Goal: Task Accomplishment & Management: Manage account settings

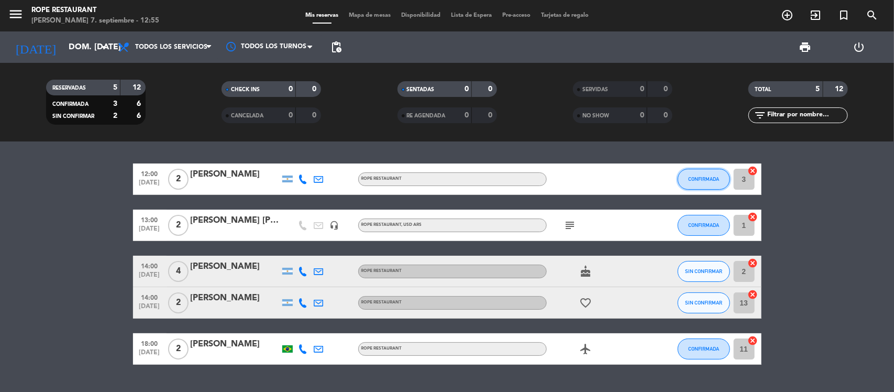
click at [708, 179] on span "CONFIRMADA" at bounding box center [703, 179] width 31 height 6
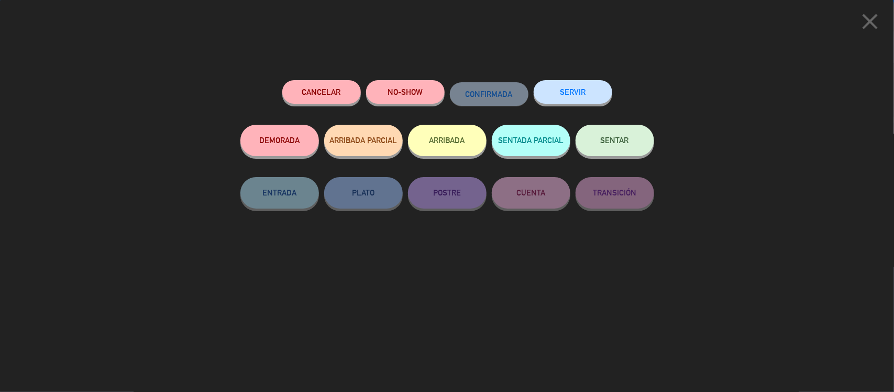
click at [407, 87] on button "NO-SHOW" at bounding box center [405, 92] width 79 height 24
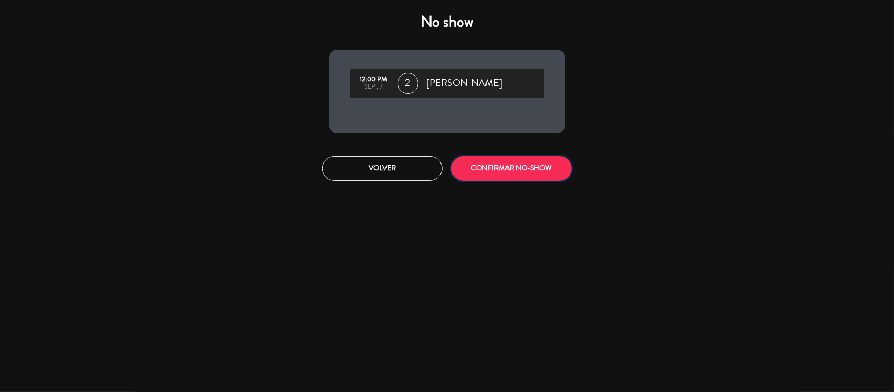
click at [484, 178] on button "CONFIRMAR NO-SHOW" at bounding box center [511, 168] width 120 height 25
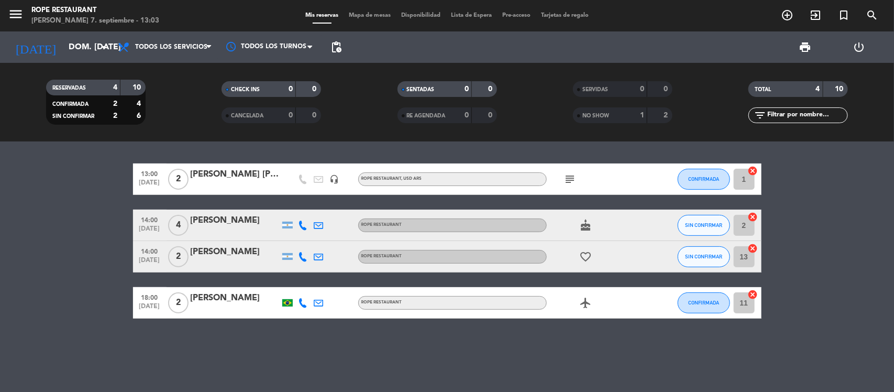
click at [617, 103] on div "SERVIDAS 0 0" at bounding box center [622, 94] width 175 height 26
click at [616, 110] on div "NO SHOW" at bounding box center [600, 115] width 48 height 12
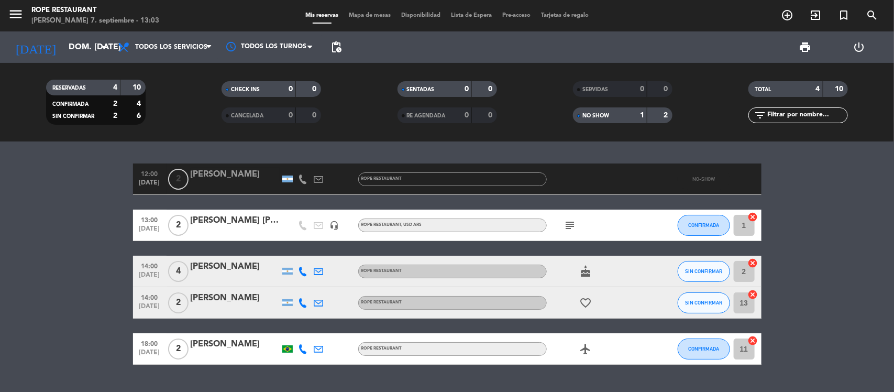
click at [239, 219] on div "[PERSON_NAME] [PERSON_NAME]" at bounding box center [235, 221] width 89 height 14
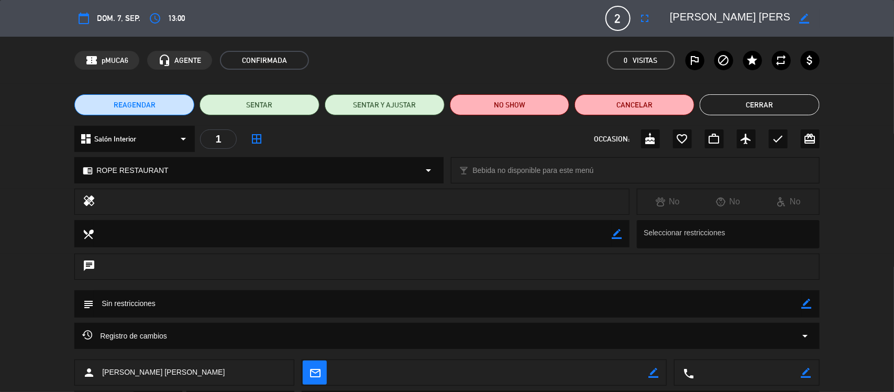
drag, startPoint x: 779, startPoint y: 103, endPoint x: 522, endPoint y: 162, distance: 264.0
click at [778, 103] on button "Cerrar" at bounding box center [760, 104] width 120 height 21
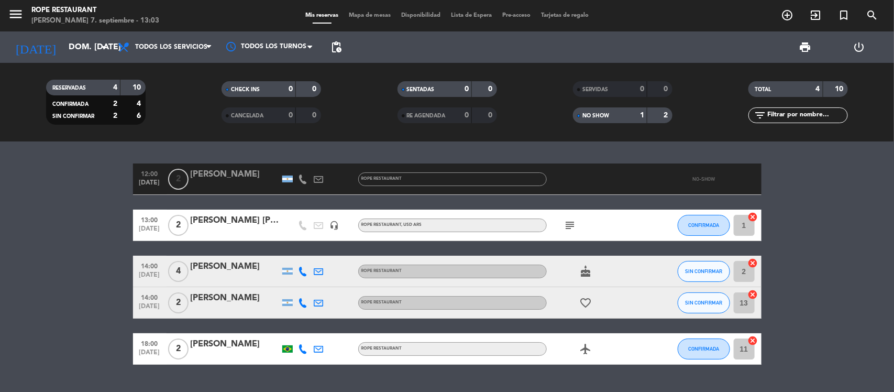
drag, startPoint x: 233, startPoint y: 252, endPoint x: 242, endPoint y: 216, distance: 37.2
click at [242, 216] on div "[PERSON_NAME] [PERSON_NAME]" at bounding box center [235, 221] width 89 height 14
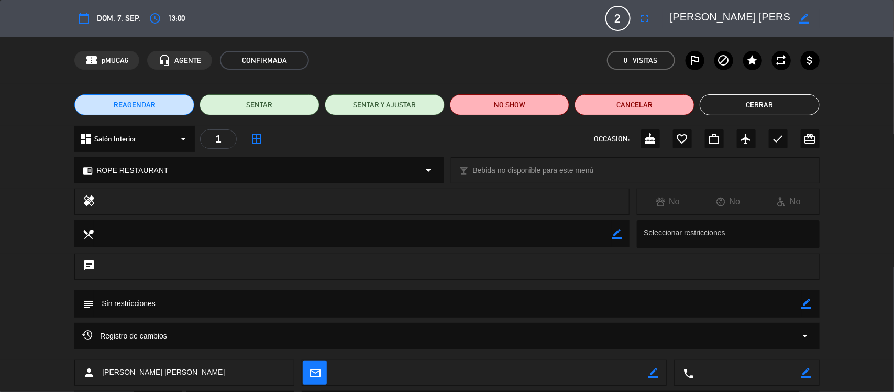
click at [742, 112] on button "Cerrar" at bounding box center [760, 104] width 120 height 21
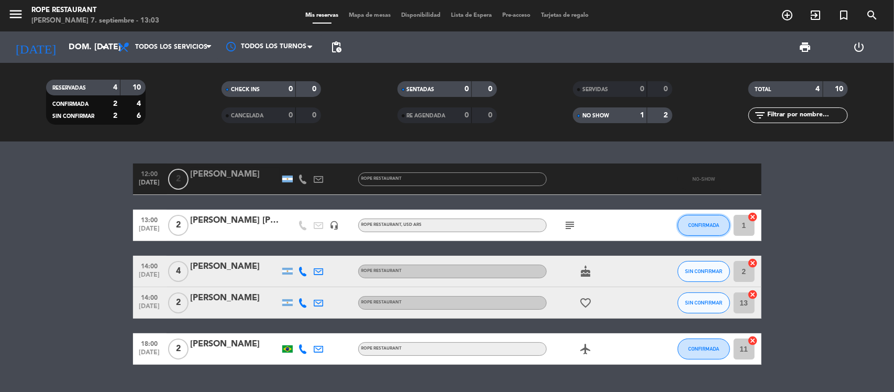
click at [709, 226] on span "CONFIRMADA" at bounding box center [703, 225] width 31 height 6
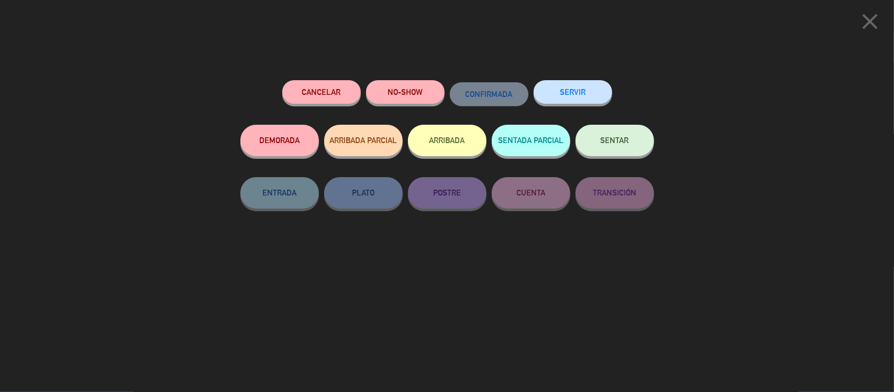
click at [612, 142] on span "SENTAR" at bounding box center [615, 140] width 28 height 9
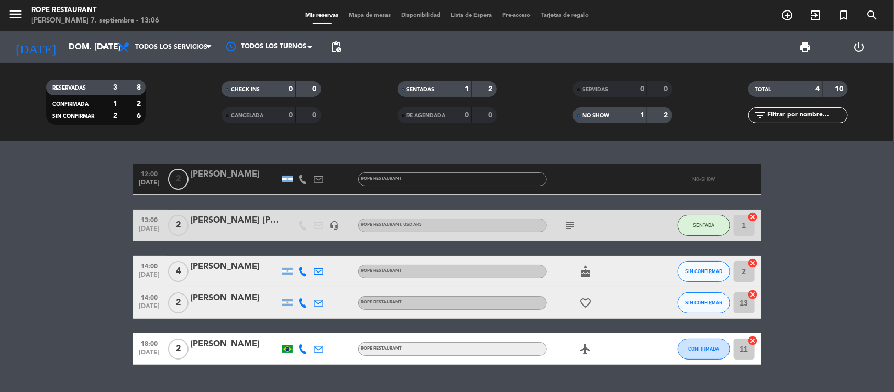
click at [265, 223] on div "[PERSON_NAME] [PERSON_NAME]" at bounding box center [235, 221] width 89 height 14
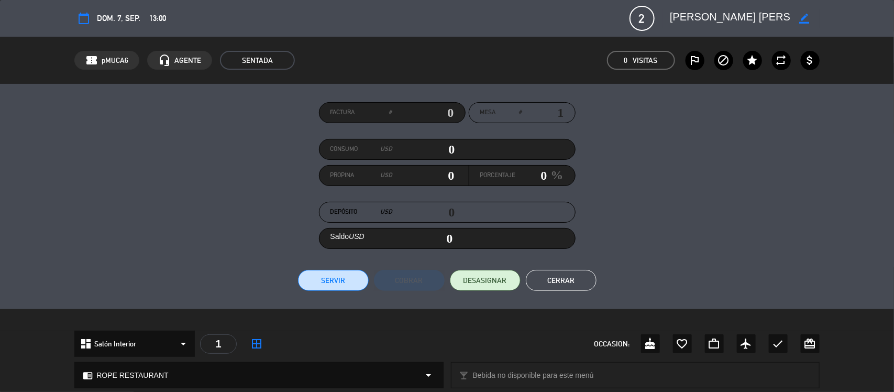
click at [682, 21] on textarea at bounding box center [730, 18] width 120 height 19
drag, startPoint x: 682, startPoint y: 21, endPoint x: 779, endPoint y: 21, distance: 96.4
click at [779, 21] on textarea at bounding box center [730, 18] width 120 height 19
click at [554, 283] on button "Cerrar" at bounding box center [561, 280] width 71 height 21
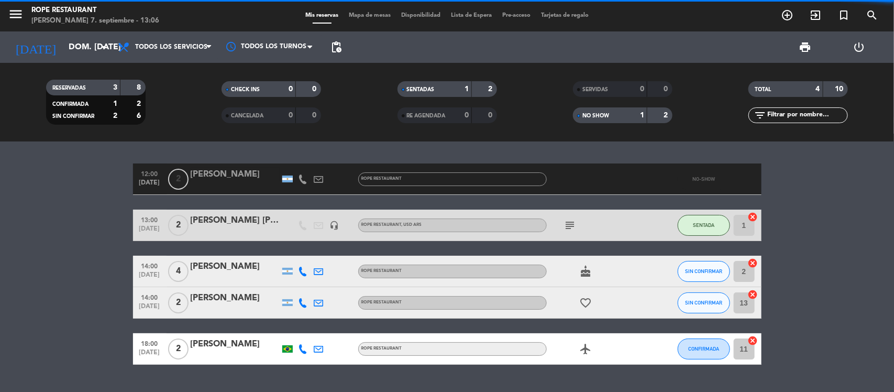
click at [239, 258] on div "14:00 [DATE] 4 [PERSON_NAME] ROPE RESTAURANT cake SIN CONFIRMAR 2 cancel" at bounding box center [447, 271] width 628 height 31
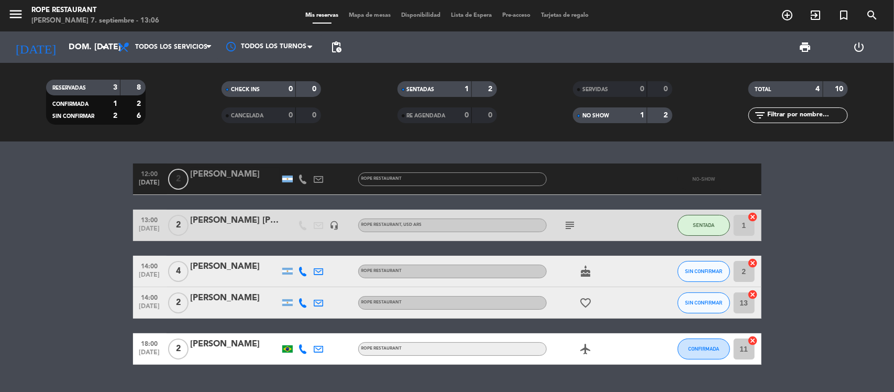
click at [262, 266] on div "[PERSON_NAME]" at bounding box center [235, 267] width 89 height 14
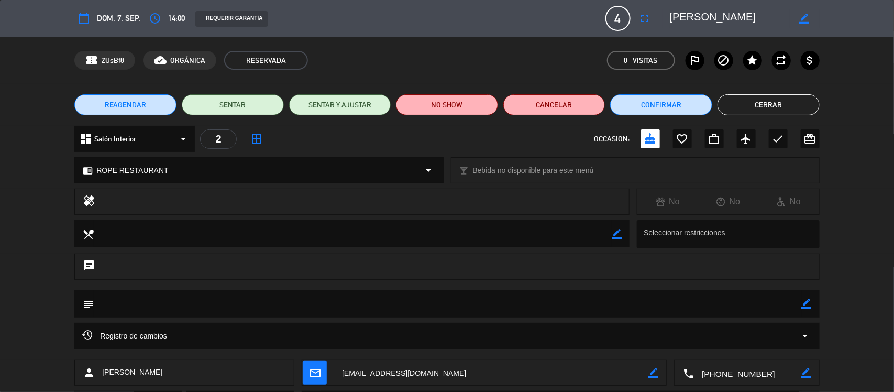
click at [689, 21] on textarea at bounding box center [730, 18] width 120 height 19
drag, startPoint x: 689, startPoint y: 21, endPoint x: 770, endPoint y: 16, distance: 81.3
click at [770, 16] on textarea at bounding box center [730, 18] width 120 height 19
click at [695, 13] on textarea at bounding box center [730, 18] width 120 height 19
drag, startPoint x: 694, startPoint y: 13, endPoint x: 736, endPoint y: 12, distance: 41.4
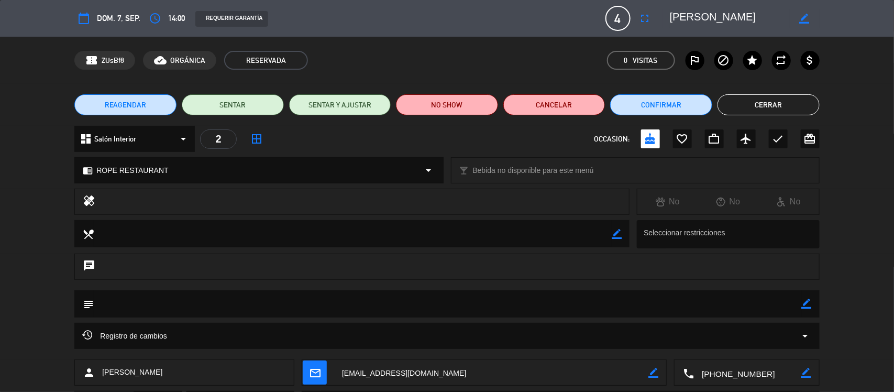
click at [736, 12] on textarea at bounding box center [730, 18] width 120 height 19
click at [761, 109] on button "Cerrar" at bounding box center [769, 104] width 102 height 21
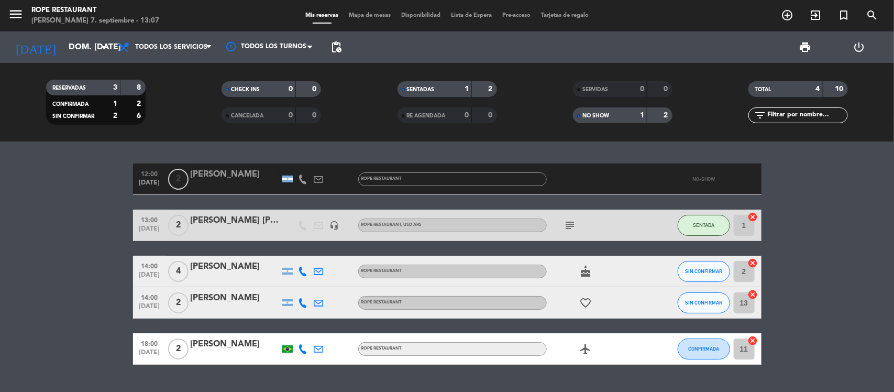
click at [302, 298] on icon at bounding box center [303, 302] width 9 height 9
click at [74, 186] on bookings-row "12:00 [DATE] 2 [PERSON_NAME] ROPE RESTAURANT NO-SHOW 13:00 [DATE] 2 [PERSON_NAM…" at bounding box center [447, 263] width 894 height 201
click at [18, 259] on bookings-row "12:00 [DATE] 2 [PERSON_NAME] ROPE RESTAURANT NO-SHOW 13:00 [DATE] 2 [PERSON_NAM…" at bounding box center [447, 263] width 894 height 201
click at [302, 180] on icon at bounding box center [303, 178] width 9 height 9
click at [247, 187] on div at bounding box center [235, 186] width 89 height 8
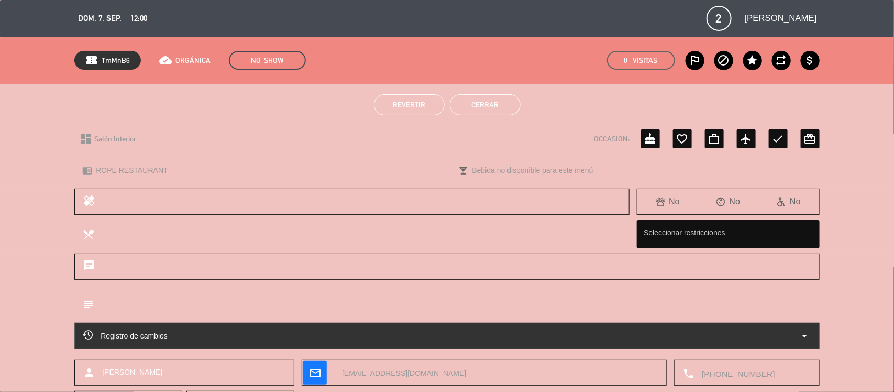
click at [482, 334] on div "Registro de cambios arrow_drop_down" at bounding box center [447, 335] width 729 height 13
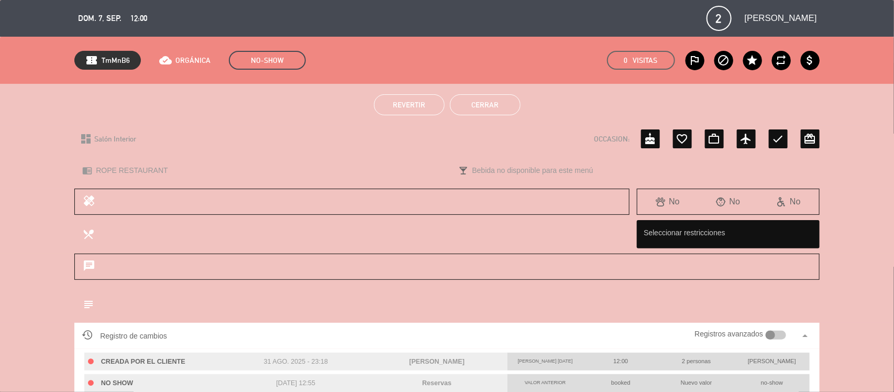
scroll to position [65, 0]
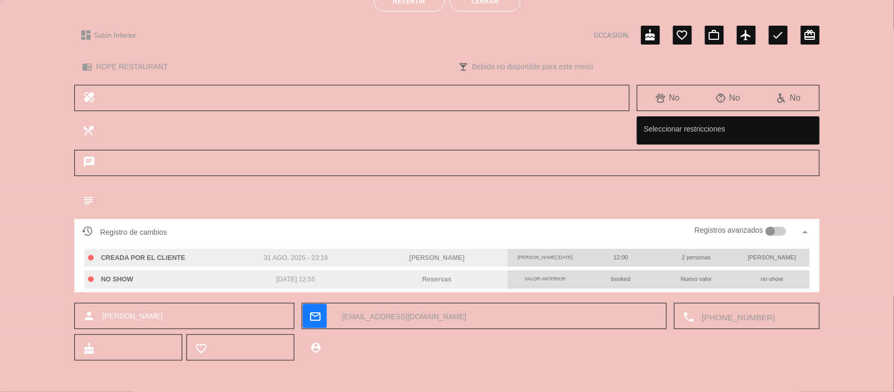
click at [716, 307] on textarea at bounding box center [752, 316] width 117 height 26
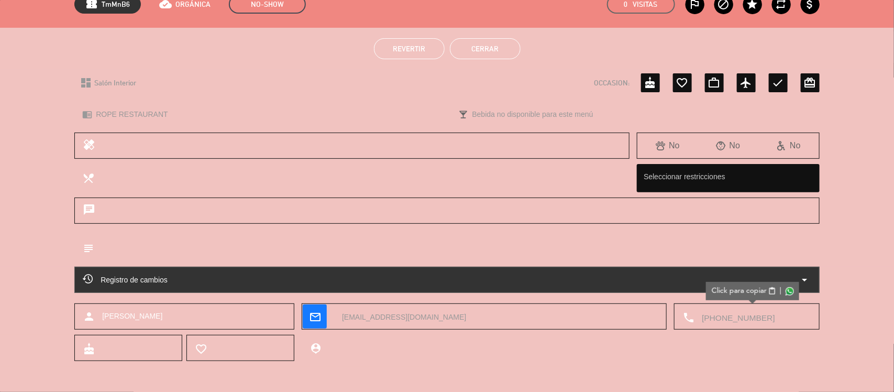
click at [724, 294] on span "Click para copiar" at bounding box center [739, 290] width 55 height 11
click at [512, 56] on button "Cerrar" at bounding box center [485, 48] width 71 height 21
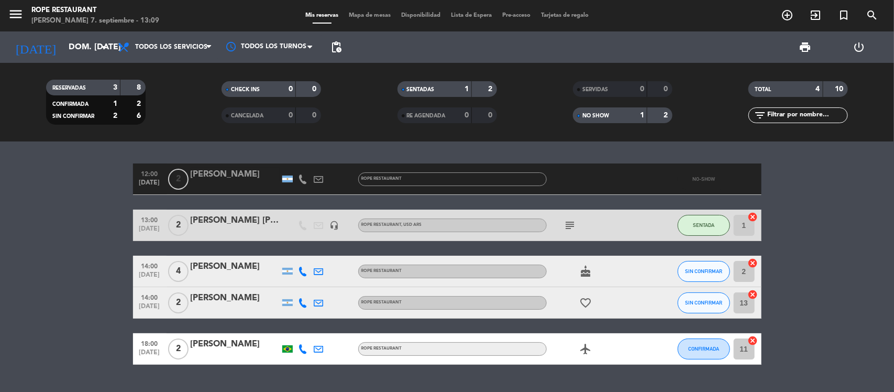
drag, startPoint x: 0, startPoint y: 234, endPoint x: 46, endPoint y: 221, distance: 47.9
click at [1, 235] on bookings-row "12:00 [DATE] 2 [PERSON_NAME] ROPE RESTAURANT NO-SHOW 13:00 [DATE] 2 [PERSON_NAM…" at bounding box center [447, 263] width 894 height 201
click at [299, 351] on icon at bounding box center [303, 348] width 9 height 9
click at [317, 351] on icon at bounding box center [318, 348] width 9 height 9
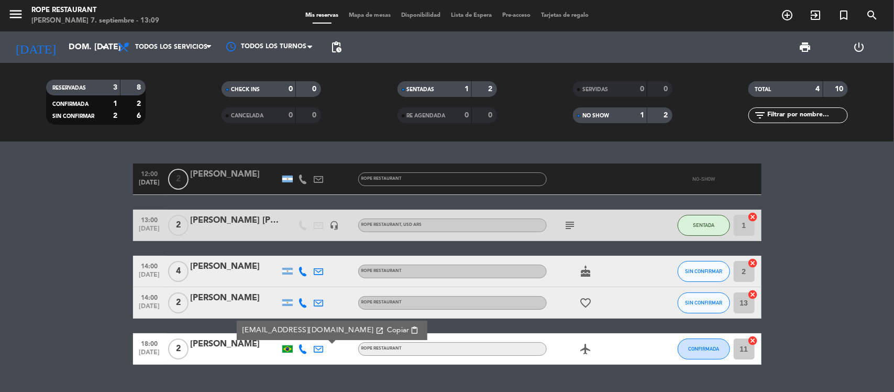
click at [314, 366] on div "12:00 [DATE] 2 [PERSON_NAME] ROPE RESTAURANT NO-SHOW 13:00 [DATE] 2 [PERSON_NAM…" at bounding box center [447, 266] width 894 height 250
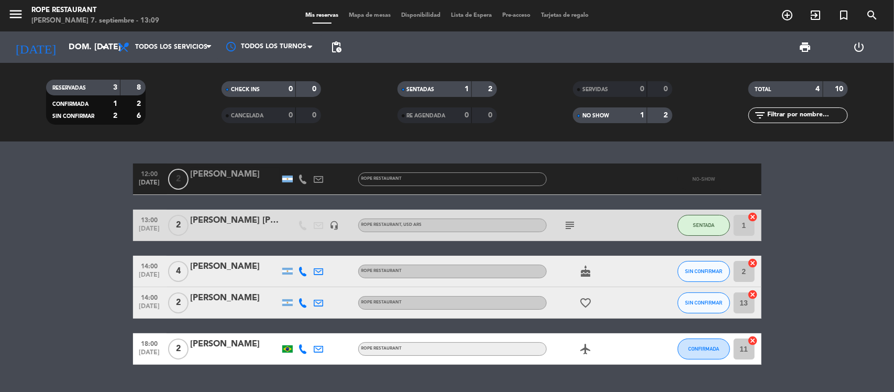
click at [230, 302] on div "[PERSON_NAME]" at bounding box center [235, 298] width 89 height 14
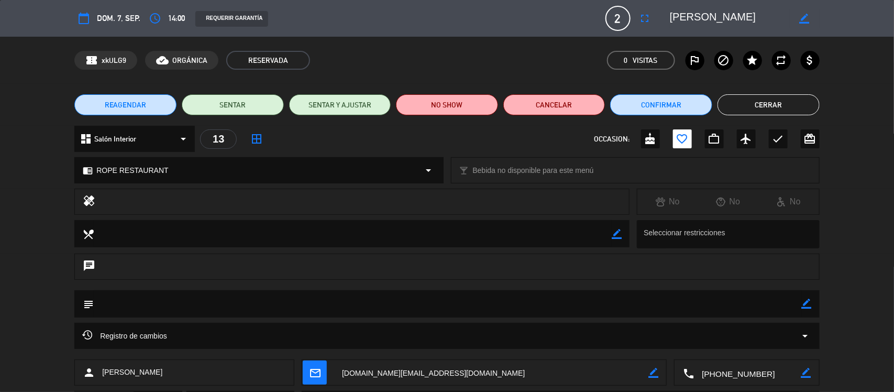
click at [682, 17] on textarea at bounding box center [730, 18] width 120 height 19
drag, startPoint x: 682, startPoint y: 17, endPoint x: 713, endPoint y: 17, distance: 30.9
click at [713, 17] on textarea at bounding box center [730, 18] width 120 height 19
click at [775, 98] on button "Cerrar" at bounding box center [769, 104] width 102 height 21
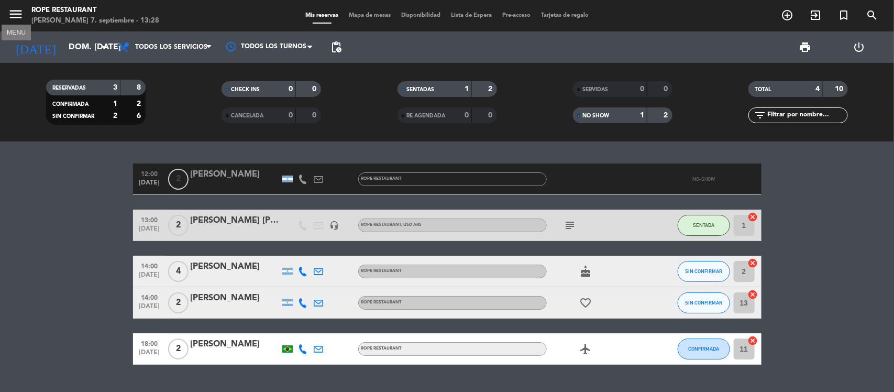
click at [10, 12] on icon "menu" at bounding box center [16, 14] width 16 height 16
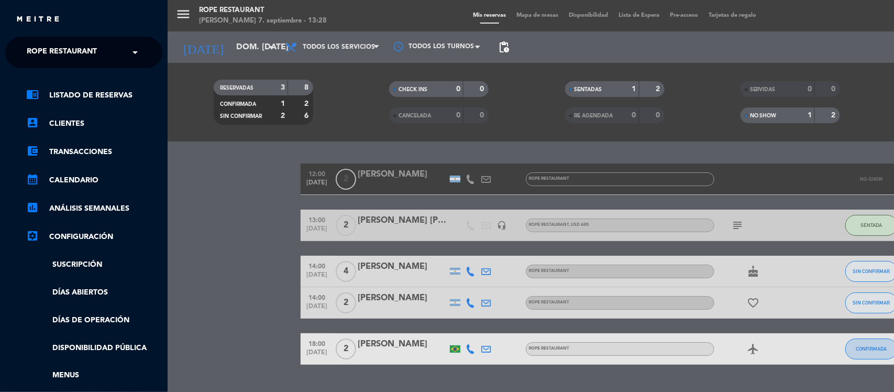
click at [59, 29] on div "close" at bounding box center [84, 15] width 168 height 31
click at [77, 59] on span "Rope restaurant" at bounding box center [62, 52] width 70 height 22
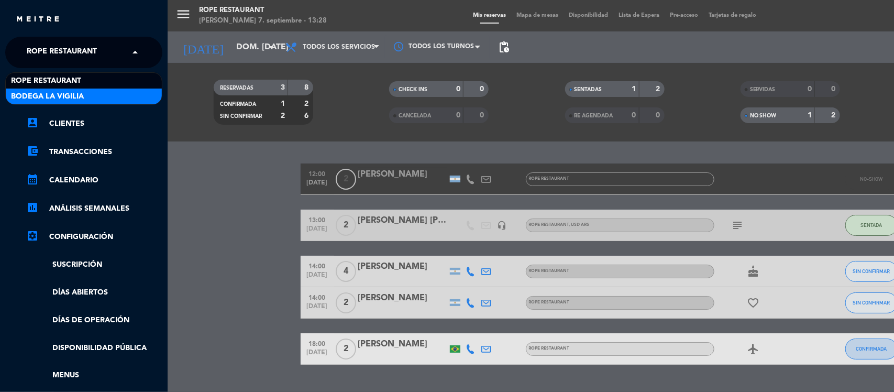
drag, startPoint x: 78, startPoint y: 92, endPoint x: 137, endPoint y: 92, distance: 59.2
click at [78, 92] on span "Bodega La Vigilia" at bounding box center [47, 97] width 73 height 12
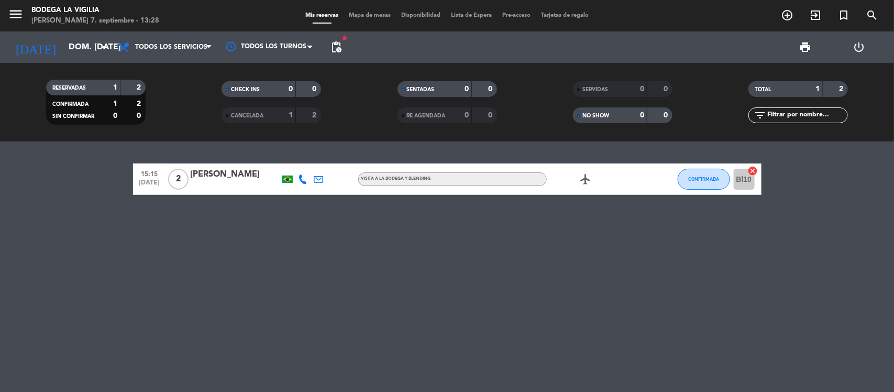
click at [305, 181] on icon at bounding box center [303, 178] width 9 height 9
click at [311, 178] on div at bounding box center [319, 178] width 16 height 31
click at [317, 181] on icon at bounding box center [318, 178] width 9 height 9
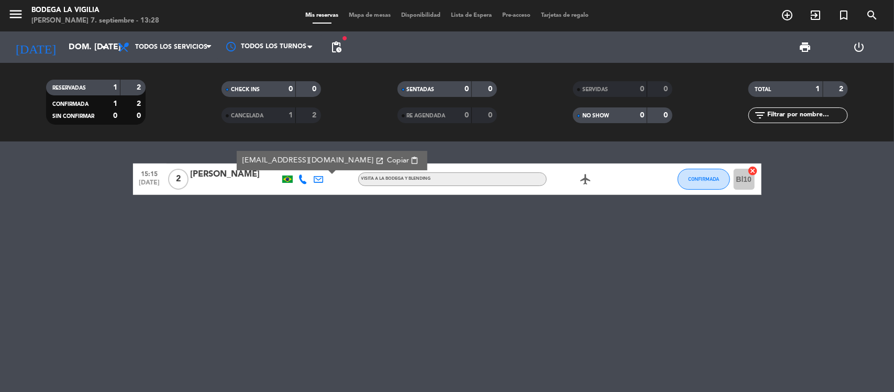
click at [283, 181] on div at bounding box center [287, 178] width 10 height 7
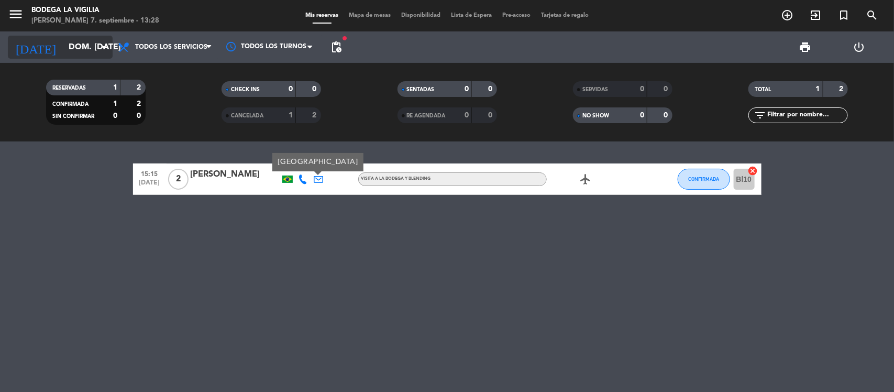
click at [63, 52] on input "dom. [DATE]" at bounding box center [118, 47] width 111 height 20
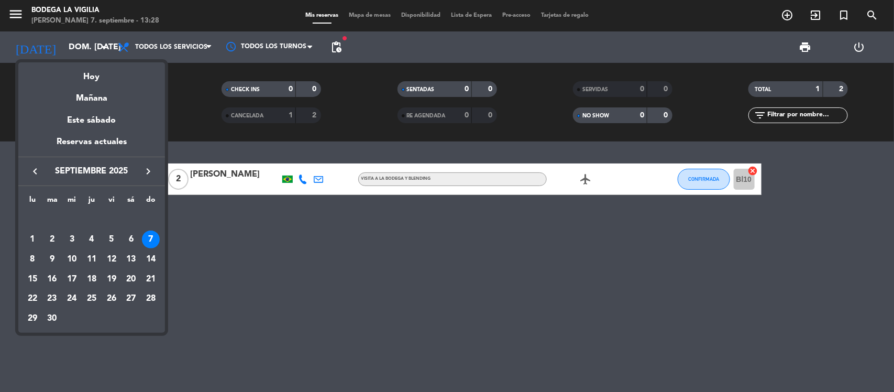
click at [0, 12] on div at bounding box center [447, 196] width 894 height 392
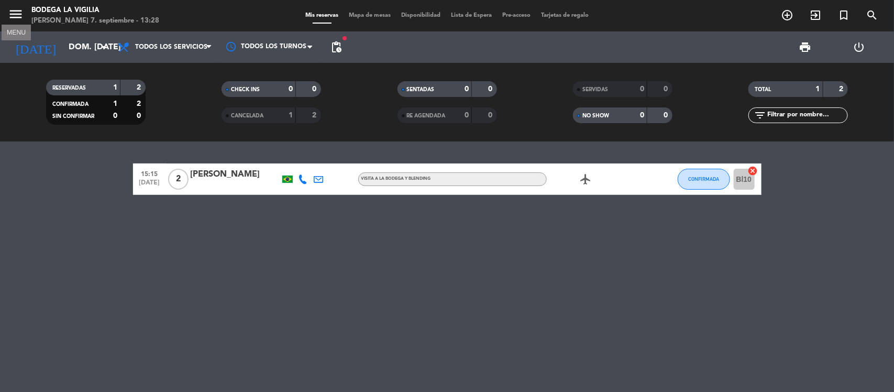
click at [10, 11] on icon "menu" at bounding box center [16, 14] width 16 height 16
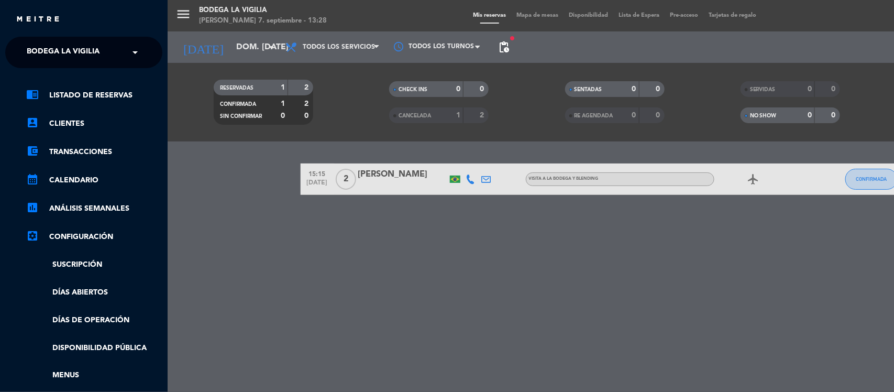
drag, startPoint x: 70, startPoint y: 72, endPoint x: 82, endPoint y: 76, distance: 12.8
click at [71, 74] on div "chrome_reader_mode Listado de Reservas account_box Clientes account_balance_wal…" at bounding box center [83, 268] width 173 height 400
click at [82, 63] on span "Bodega La Vigilia" at bounding box center [63, 52] width 73 height 22
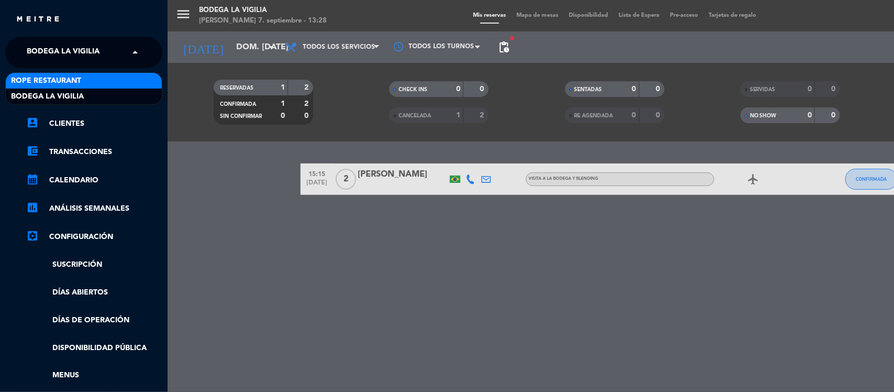
click at [87, 84] on div "Rope restaurant" at bounding box center [84, 81] width 156 height 16
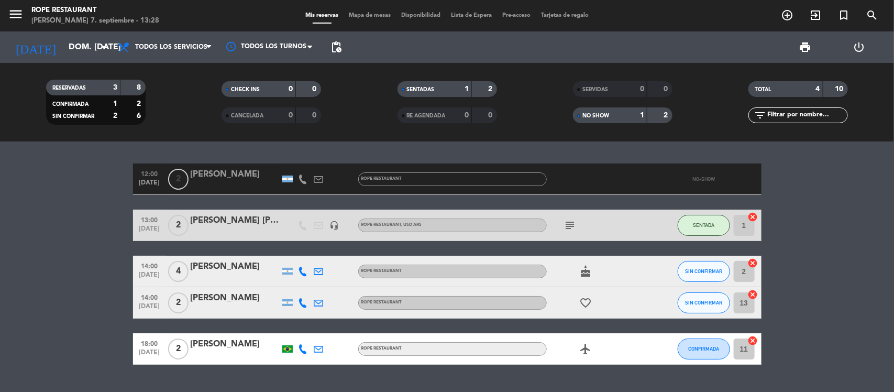
click at [95, 62] on div "[DATE] dom. [DATE] arrow_drop_down" at bounding box center [60, 46] width 105 height 31
click at [95, 58] on div "[DATE] dom. [DATE] arrow_drop_down" at bounding box center [60, 47] width 105 height 23
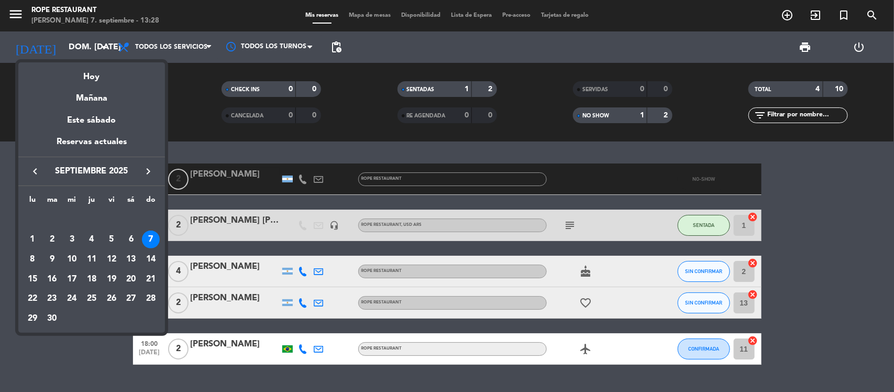
drag, startPoint x: 152, startPoint y: 15, endPoint x: 121, endPoint y: 22, distance: 31.8
click at [152, 14] on div at bounding box center [447, 196] width 894 height 392
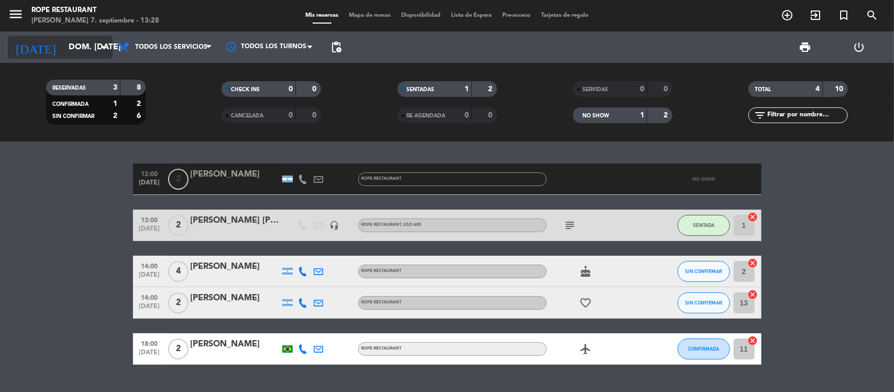
click at [63, 43] on input "dom. [DATE]" at bounding box center [118, 47] width 111 height 20
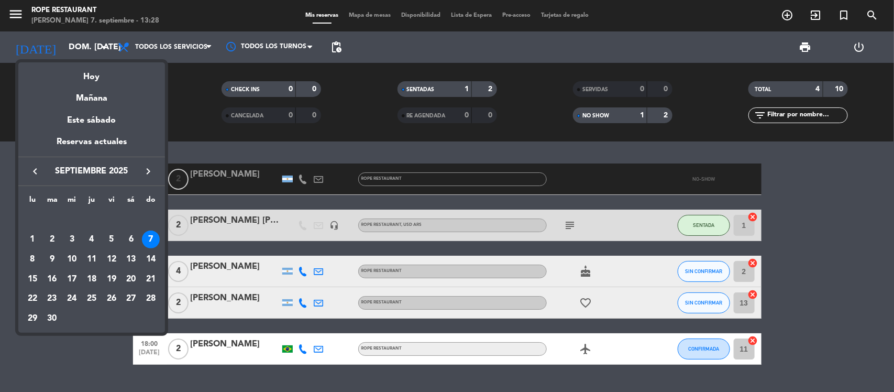
click at [0, 104] on div at bounding box center [447, 196] width 894 height 392
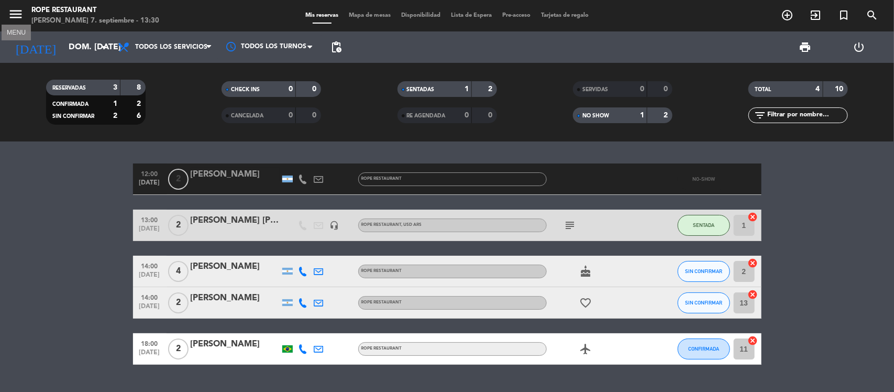
click at [12, 19] on icon "menu" at bounding box center [16, 14] width 16 height 16
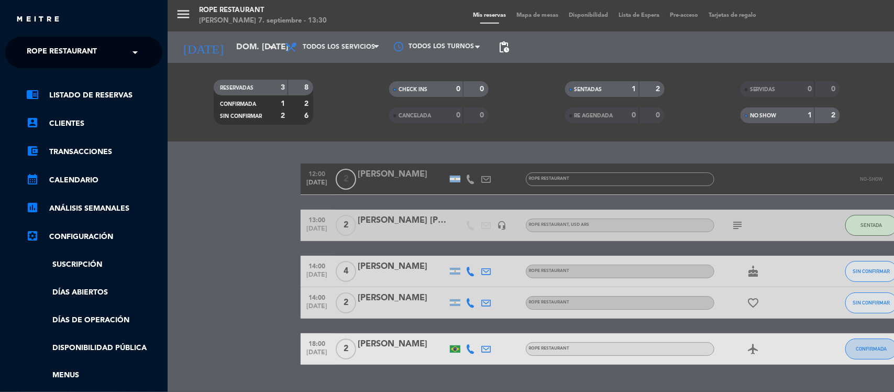
click at [68, 37] on ng-select "× Rope restaurant ×" at bounding box center [83, 52] width 157 height 31
click at [76, 45] on span "Rope restaurant" at bounding box center [62, 52] width 70 height 22
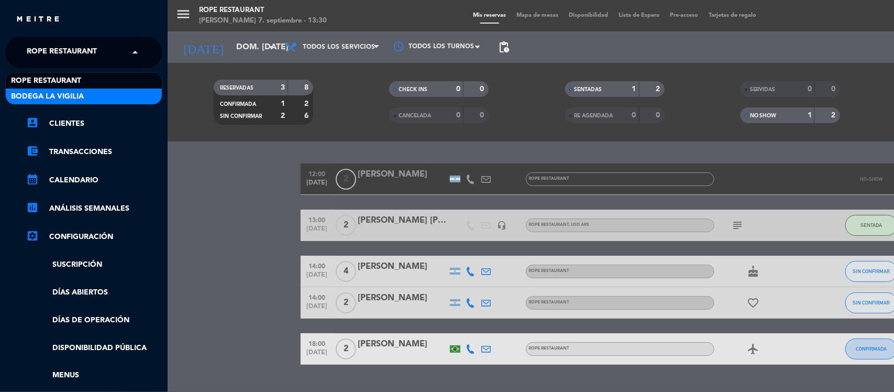
click at [93, 94] on div "Bodega La Vigilia" at bounding box center [84, 97] width 156 height 16
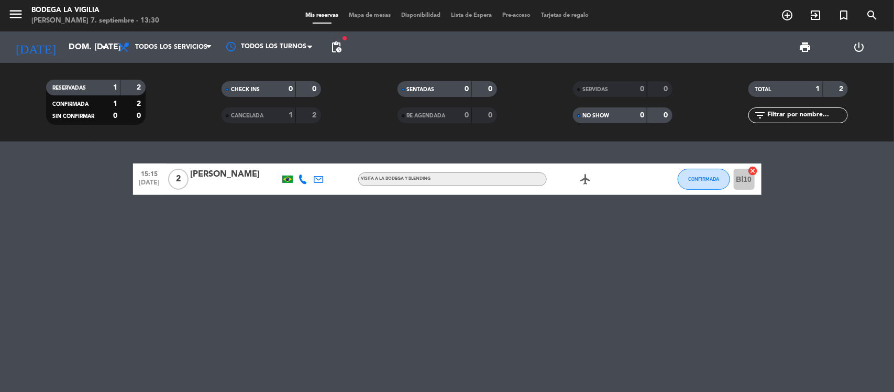
click at [187, 203] on div "15:15 [DATE] 2 [PERSON_NAME] VISITA A LA BODEGA Y BLENDING airplanemode_active …" at bounding box center [447, 266] width 894 height 250
drag, startPoint x: 119, startPoint y: 169, endPoint x: 789, endPoint y: 204, distance: 670.8
click at [789, 204] on div "15:15 [DATE] 2 [PERSON_NAME] VISITA A LA BODEGA Y BLENDING airplanemode_active …" at bounding box center [447, 266] width 894 height 250
click at [789, 203] on div "15:15 [DATE] 2 [PERSON_NAME] VISITA A LA BODEGA Y BLENDING airplanemode_active …" at bounding box center [447, 266] width 894 height 250
click at [195, 287] on div "15:15 [DATE] 2 [PERSON_NAME] VISITA A LA BODEGA Y BLENDING airplanemode_active …" at bounding box center [447, 266] width 894 height 250
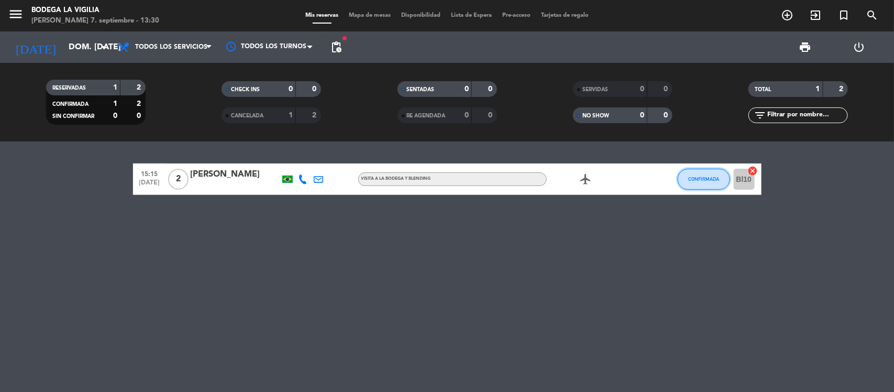
click at [696, 177] on span "CONFIRMADA" at bounding box center [703, 179] width 31 height 6
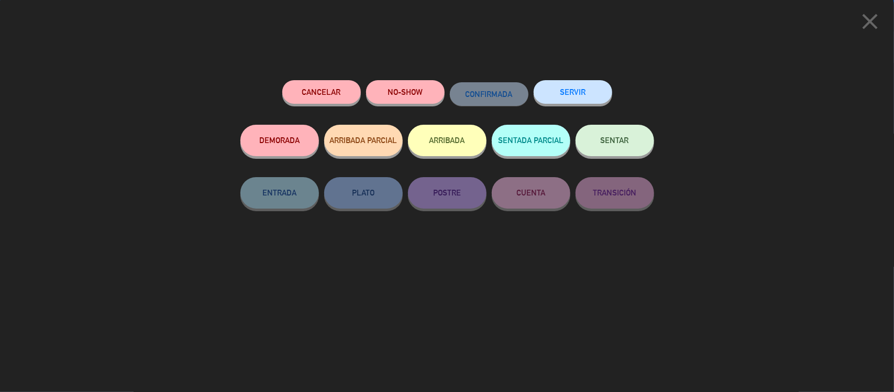
click at [334, 89] on button "Cancelar" at bounding box center [321, 92] width 79 height 24
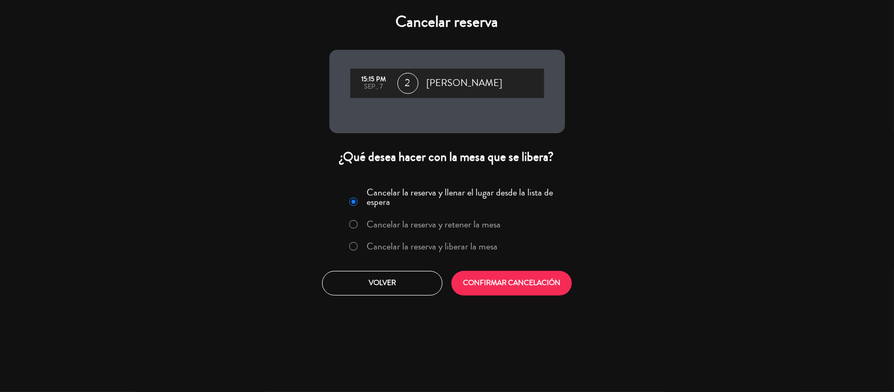
click at [514, 296] on div "Cancelar la reserva y llenar el lugar desde la lista de espera Cancelar la rese…" at bounding box center [447, 239] width 251 height 127
drag, startPoint x: 514, startPoint y: 288, endPoint x: 504, endPoint y: 278, distance: 14.1
click at [514, 287] on button "CONFIRMAR CANCELACIÓN" at bounding box center [511, 283] width 120 height 25
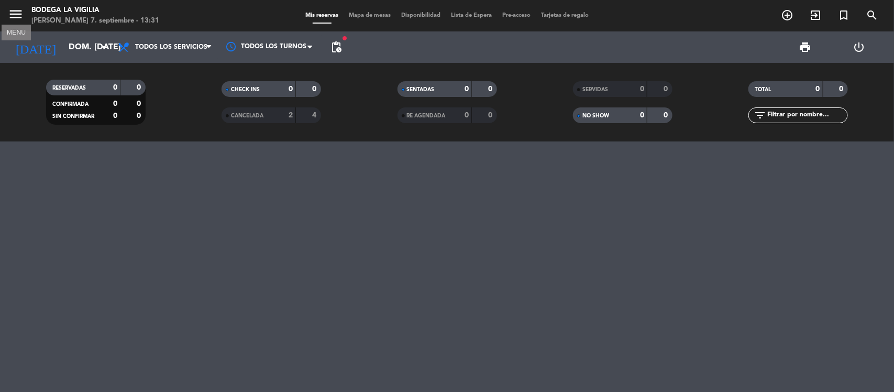
click at [16, 21] on icon "menu" at bounding box center [16, 14] width 16 height 16
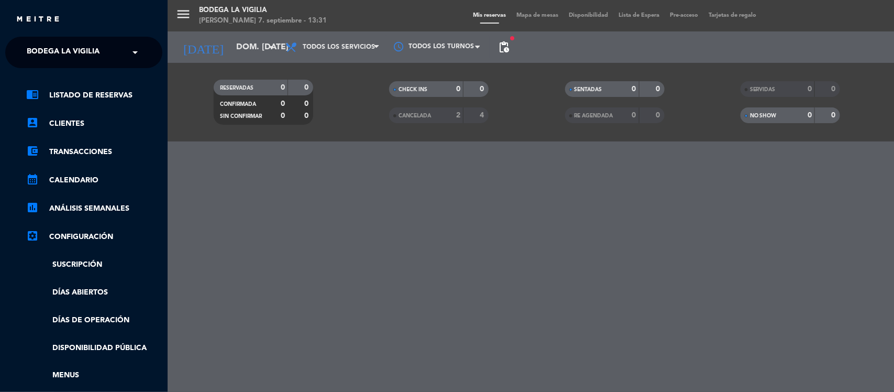
click at [64, 35] on div "close × Bodega La Vigilia × chrome_reader_mode Listado de Reservas account_box …" at bounding box center [84, 196] width 168 height 392
click at [87, 53] on span "Bodega La Vigilia" at bounding box center [63, 52] width 73 height 22
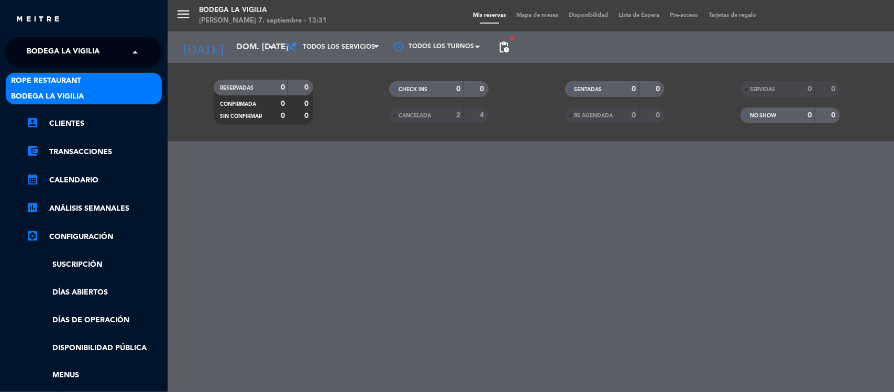
click at [97, 76] on div "Rope restaurant" at bounding box center [84, 81] width 156 height 16
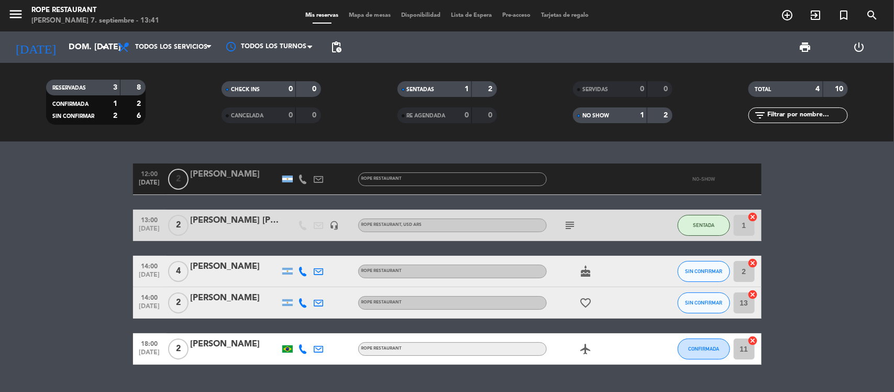
drag, startPoint x: 599, startPoint y: 106, endPoint x: 606, endPoint y: 114, distance: 10.7
click at [600, 106] on div "SERVIDAS 0 0" at bounding box center [622, 94] width 175 height 26
click at [611, 123] on div "SERVIDAS 0 0 NO SHOW 1 2" at bounding box center [622, 102] width 175 height 58
click at [613, 122] on div "NO SHOW 1 2" at bounding box center [623, 115] width 100 height 16
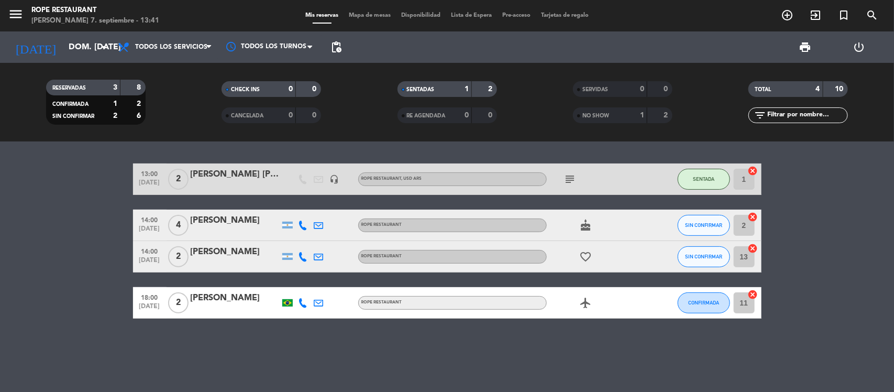
drag, startPoint x: 330, startPoint y: 220, endPoint x: 323, endPoint y: 224, distance: 8.0
click at [330, 220] on div at bounding box center [335, 224] width 16 height 31
click at [323, 224] on icon at bounding box center [318, 224] width 9 height 9
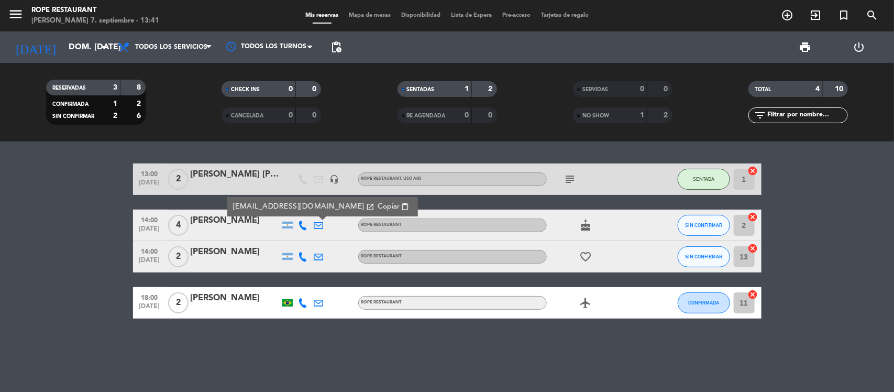
click at [314, 257] on icon at bounding box center [318, 256] width 9 height 9
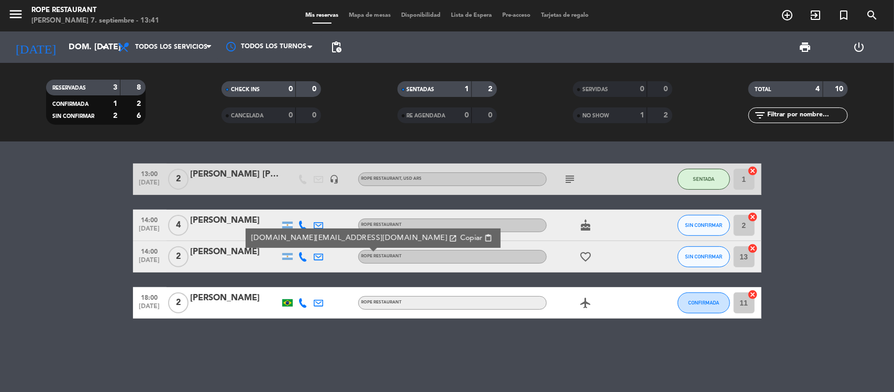
click at [32, 285] on bookings-row "13:00 [DATE] 2 [PERSON_NAME] [PERSON_NAME] headset_mic ROPE RESTAURANT , USD AR…" at bounding box center [447, 240] width 894 height 155
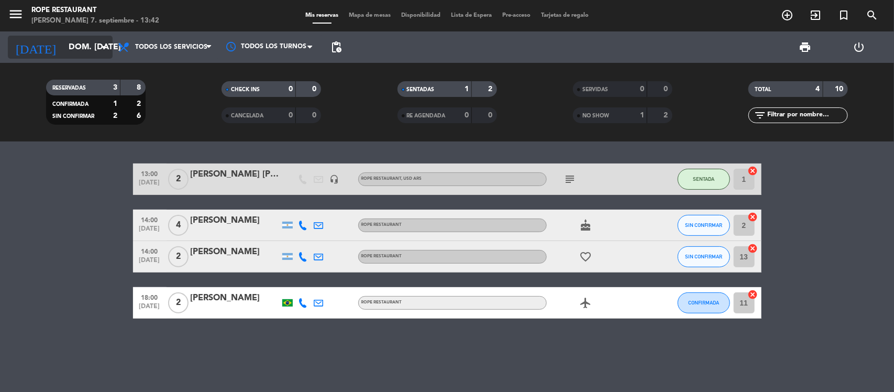
click at [80, 40] on input "dom. [DATE]" at bounding box center [118, 47] width 111 height 20
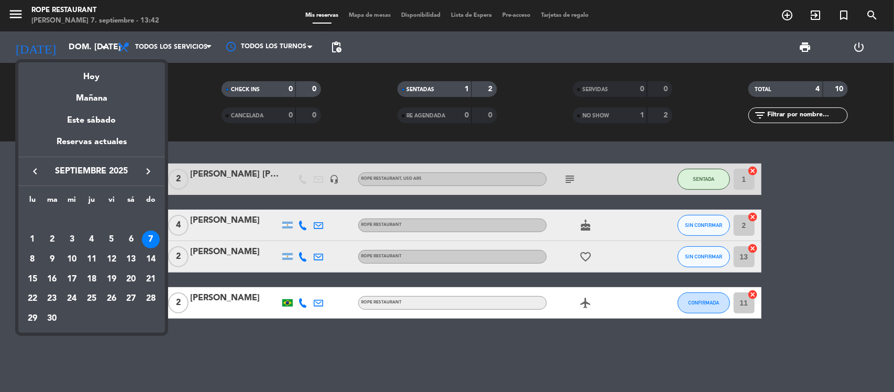
click at [14, 16] on div at bounding box center [447, 196] width 894 height 392
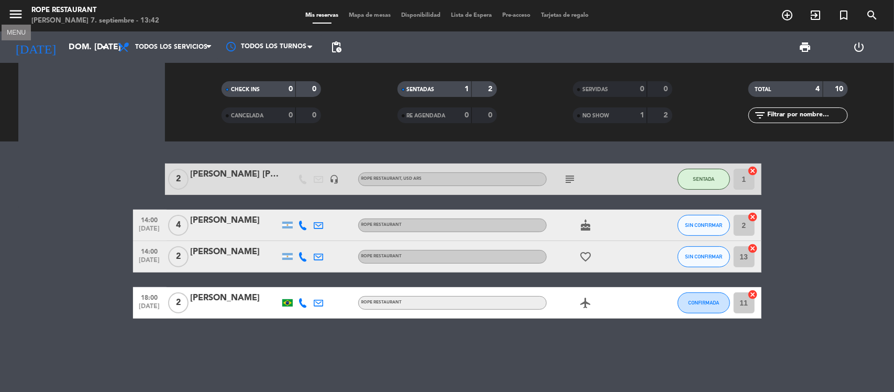
click at [14, 16] on icon "menu" at bounding box center [16, 14] width 16 height 16
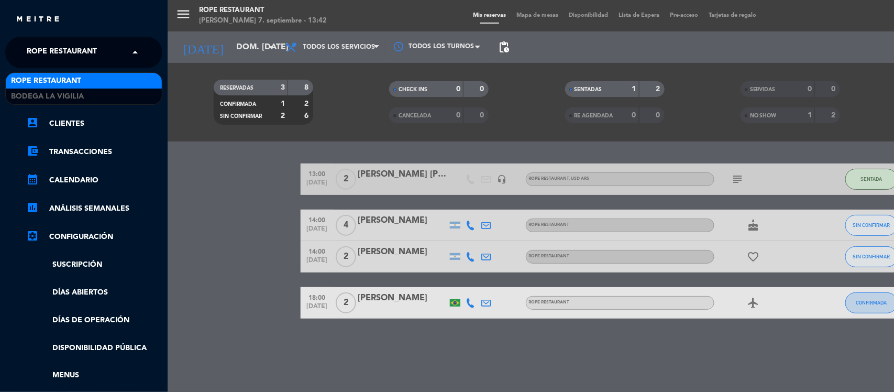
drag, startPoint x: 84, startPoint y: 46, endPoint x: 92, endPoint y: 64, distance: 19.9
click at [84, 46] on span "Rope restaurant" at bounding box center [62, 52] width 70 height 22
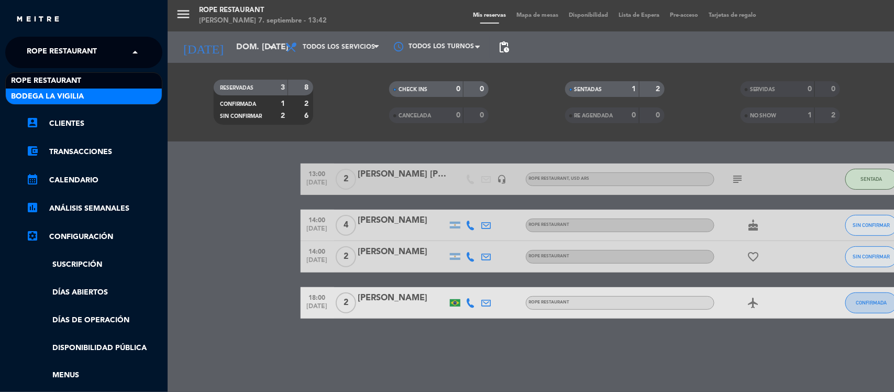
click at [94, 90] on div "Bodega La Vigilia" at bounding box center [84, 97] width 156 height 16
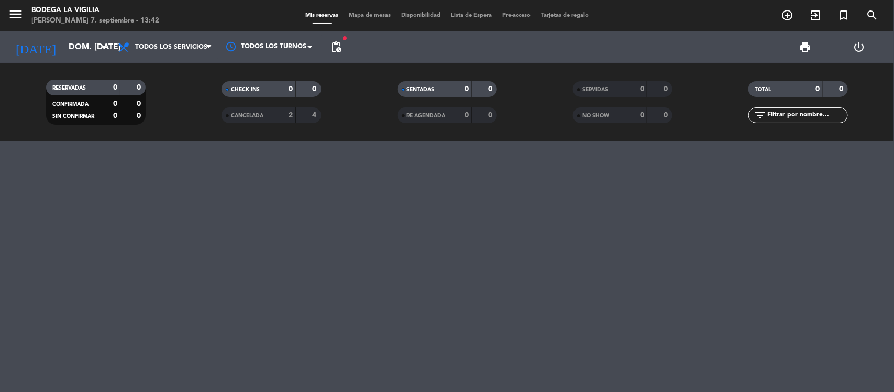
click at [48, 33] on div "[DATE] dom. [DATE] arrow_drop_down" at bounding box center [60, 46] width 105 height 31
click at [16, 11] on icon "menu" at bounding box center [16, 14] width 16 height 16
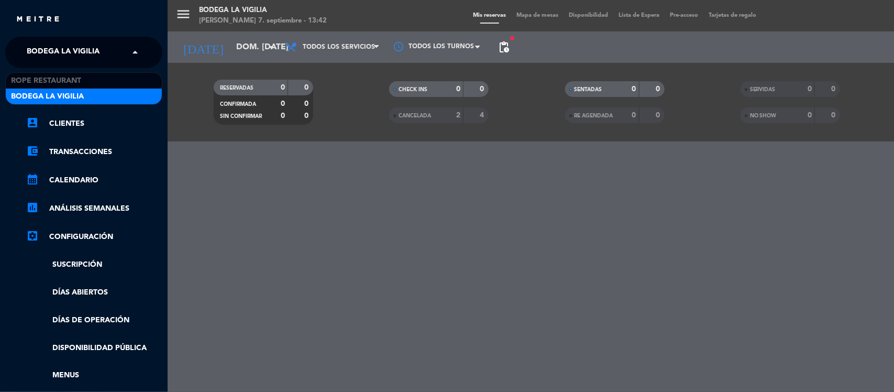
click at [71, 58] on span "Bodega La Vigilia" at bounding box center [63, 52] width 73 height 22
click at [90, 98] on div "Bodega La Vigilia" at bounding box center [84, 97] width 156 height 16
click at [95, 57] on span "Bodega La Vigilia" at bounding box center [63, 52] width 73 height 22
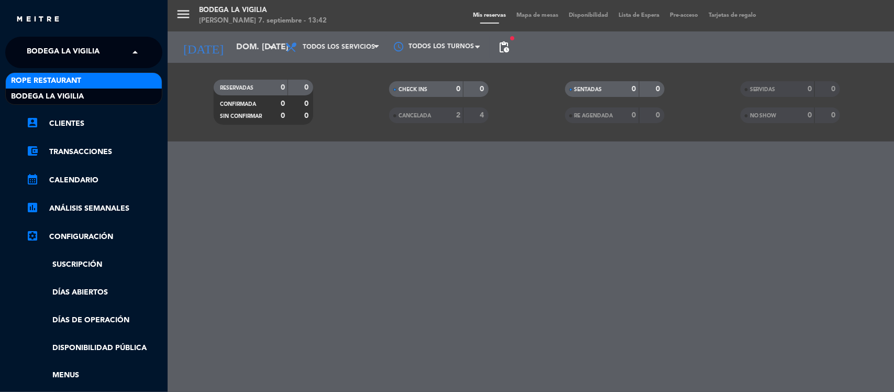
click at [97, 80] on div "Rope restaurant" at bounding box center [84, 81] width 156 height 16
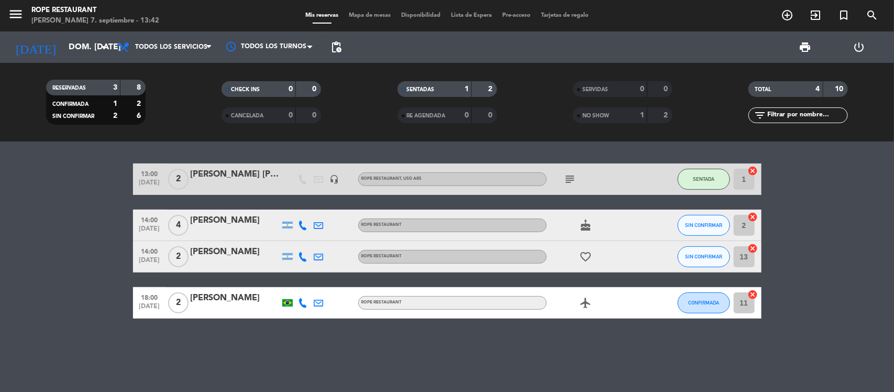
click at [21, 312] on bookings-row "13:00 [DATE] 2 [PERSON_NAME] [PERSON_NAME] headset_mic ROPE RESTAURANT , USD AR…" at bounding box center [447, 240] width 894 height 155
click at [786, 7] on span "add_circle_outline" at bounding box center [787, 15] width 28 height 18
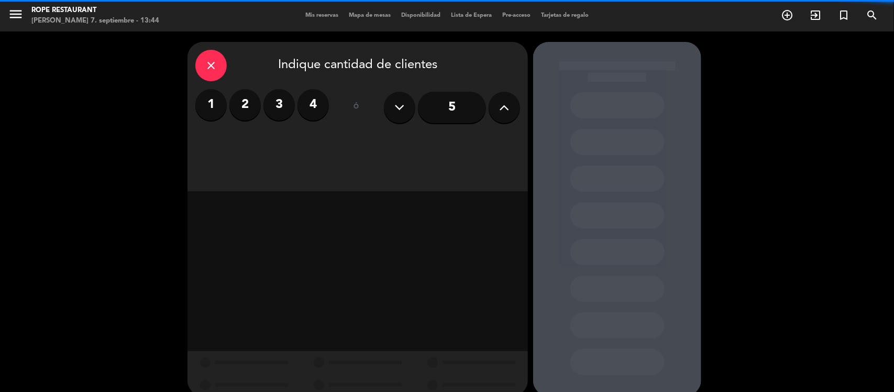
click at [283, 98] on label "3" at bounding box center [278, 104] width 31 height 31
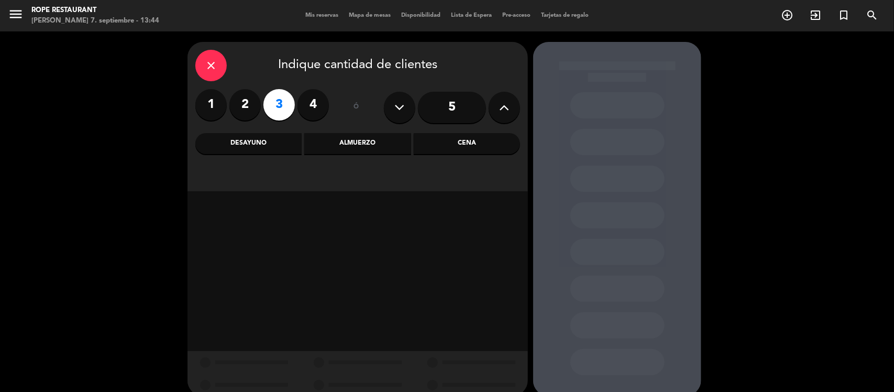
drag, startPoint x: 339, startPoint y: 142, endPoint x: 344, endPoint y: 151, distance: 9.4
click at [341, 142] on div "Almuerzo" at bounding box center [357, 143] width 106 height 21
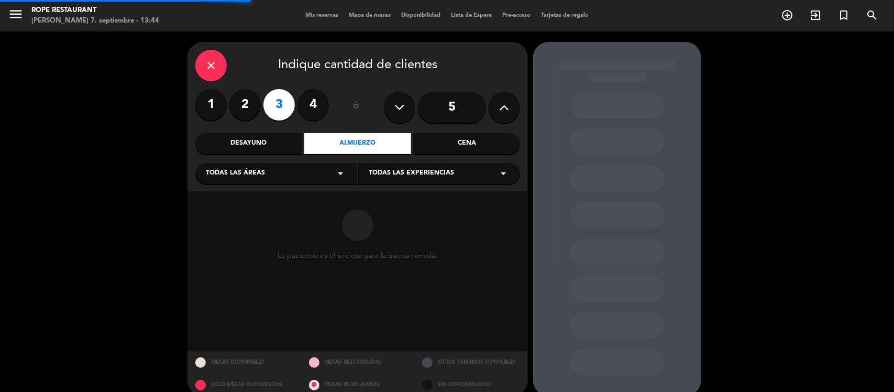
click at [389, 189] on div "close Indique cantidad de clientes 1 2 3 4 ó 5 Desayuno Almuerzo Cena Todas las…" at bounding box center [358, 116] width 340 height 149
click at [391, 169] on span "Todas las experiencias" at bounding box center [411, 173] width 85 height 10
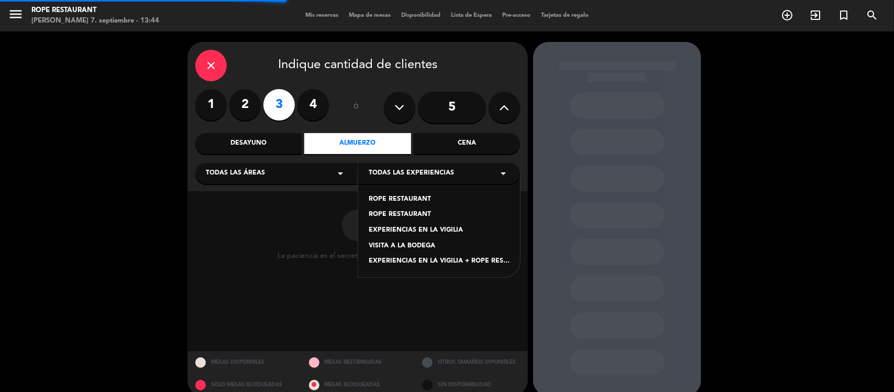
click at [402, 205] on div "ROPE RESTAURANT ROPE RESTAURANT EXPERIENCIAS EN LA VIGILIA VISITA A LA BODEGA E…" at bounding box center [439, 224] width 162 height 106
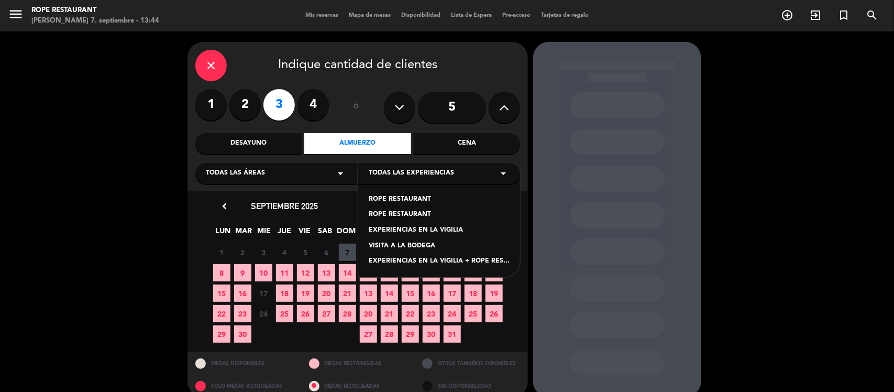
click at [403, 208] on div "ROPE RESTAURANT ROPE RESTAURANT EXPERIENCIAS EN LA VIGILIA VISITA A LA BODEGA E…" at bounding box center [439, 224] width 162 height 106
click at [396, 209] on div "ROPE RESTAURANT ROPE RESTAURANT EXPERIENCIAS EN LA VIGILIA VISITA A LA BODEGA E…" at bounding box center [439, 224] width 162 height 106
click at [399, 214] on div "ROPE RESTAURANT" at bounding box center [439, 214] width 141 height 10
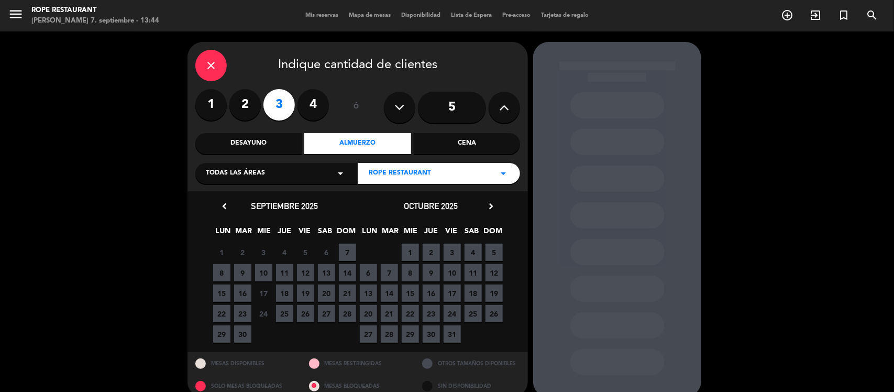
click at [350, 257] on span "7" at bounding box center [347, 252] width 17 height 17
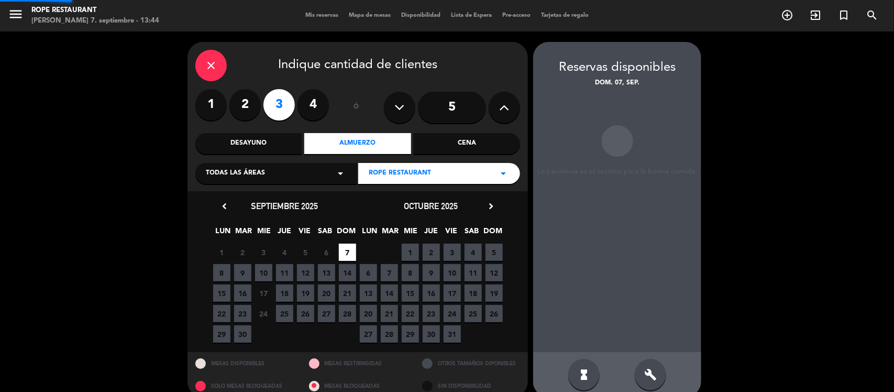
scroll to position [14, 0]
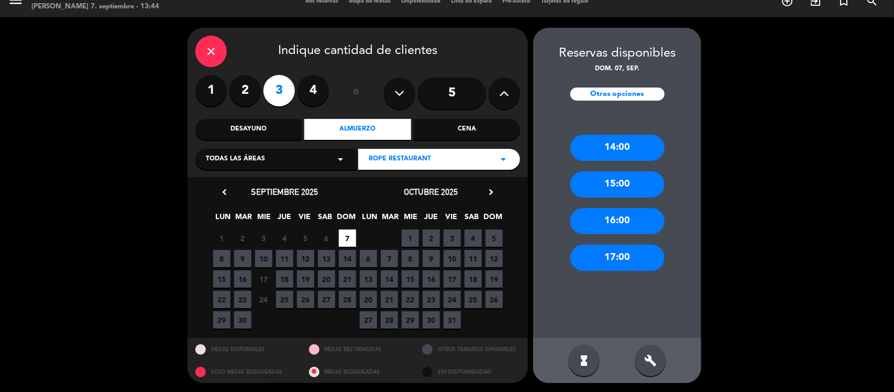
click at [624, 129] on div "14:00 15:00 16:00 17:00" at bounding box center [617, 226] width 168 height 225
click at [620, 138] on div "14:00" at bounding box center [617, 148] width 94 height 26
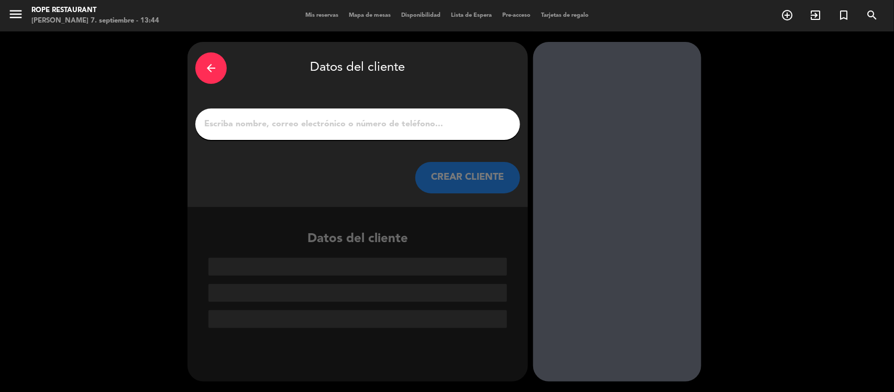
click at [404, 134] on div at bounding box center [357, 123] width 325 height 31
click at [402, 131] on input "1" at bounding box center [357, 124] width 309 height 15
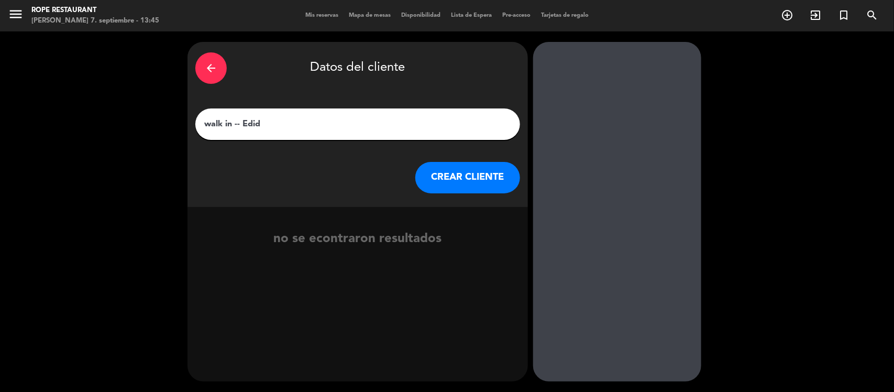
drag, startPoint x: 396, startPoint y: 136, endPoint x: 338, endPoint y: 119, distance: 61.0
click at [338, 119] on input "walk in -- Edid" at bounding box center [357, 124] width 309 height 15
drag, startPoint x: 338, startPoint y: 119, endPoint x: 0, endPoint y: 119, distance: 337.8
click at [0, 119] on div "arrow_back Datos del cliente walk in -- [PERSON_NAME] CLIENTE no se econtraron …" at bounding box center [447, 211] width 894 height 360
type input "walk in -- Edid"
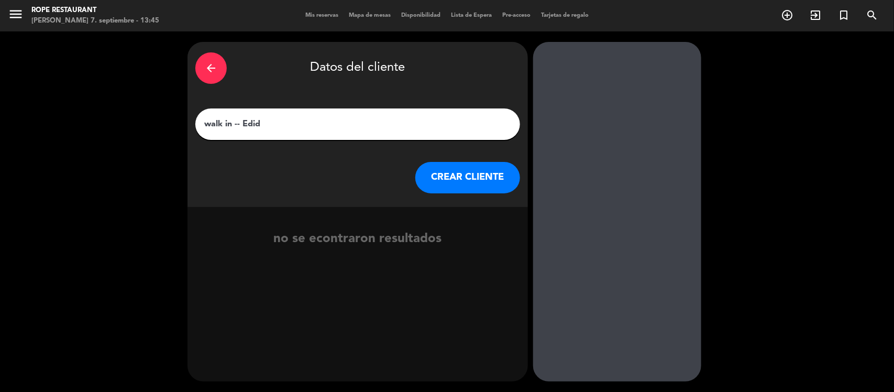
click at [480, 169] on button "CREAR CLIENTE" at bounding box center [467, 177] width 105 height 31
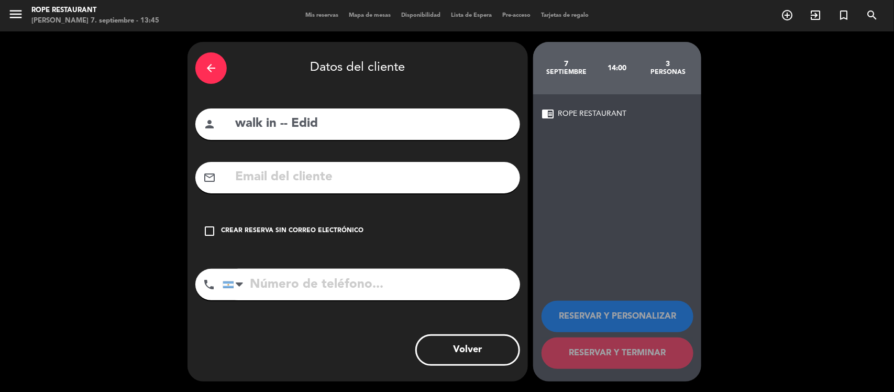
click at [269, 207] on div "arrow_back Datos del cliente person walk in -- Edid mail_outline check_box_outl…" at bounding box center [358, 211] width 340 height 339
click at [272, 225] on div "check_box_outline_blank Crear reserva sin correo electrónico" at bounding box center [357, 230] width 325 height 31
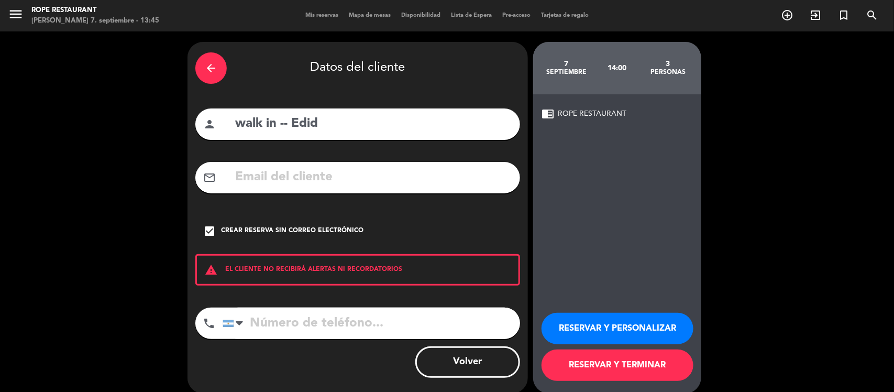
click at [675, 370] on button "RESERVAR Y TERMINAR" at bounding box center [618, 364] width 152 height 31
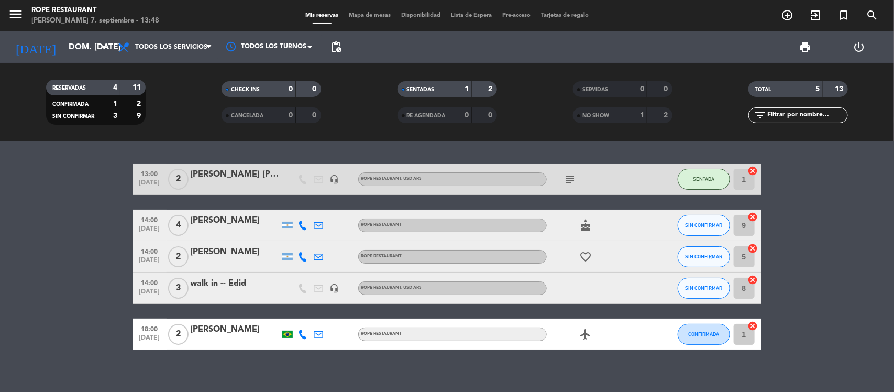
click at [22, 328] on bookings-row "13:00 [DATE] 2 [PERSON_NAME] [PERSON_NAME] headset_mic ROPE RESTAURANT , USD AR…" at bounding box center [447, 256] width 894 height 186
click at [685, 294] on button "SIN CONFIRMAR" at bounding box center [704, 288] width 52 height 21
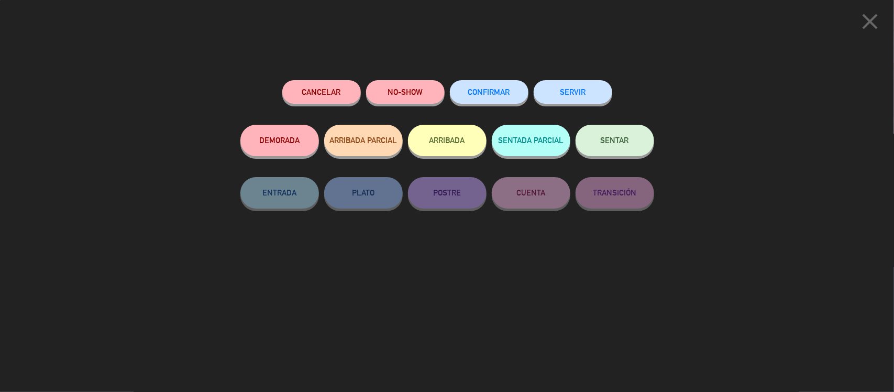
click at [587, 147] on button "SENTAR" at bounding box center [615, 140] width 79 height 31
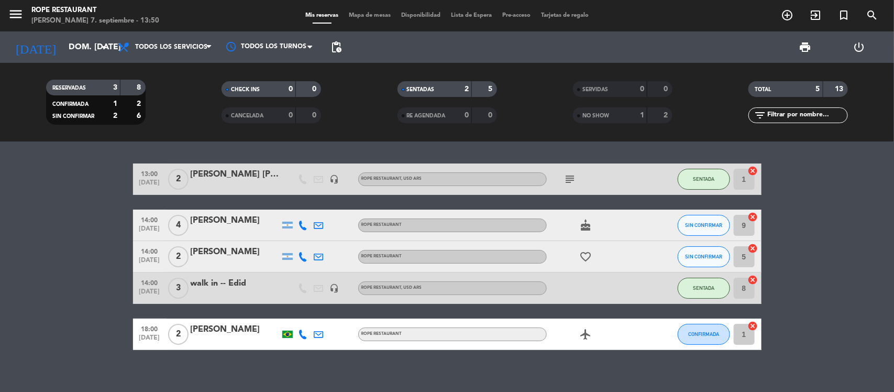
click at [305, 231] on div at bounding box center [303, 224] width 16 height 31
click at [304, 229] on icon at bounding box center [303, 224] width 9 height 9
drag, startPoint x: 41, startPoint y: 260, endPoint x: 33, endPoint y: 285, distance: 26.8
click at [37, 285] on bookings-row "13:00 [DATE] 2 [PERSON_NAME] [PERSON_NAME] headset_mic ROPE RESTAURANT , USD AR…" at bounding box center [447, 256] width 894 height 186
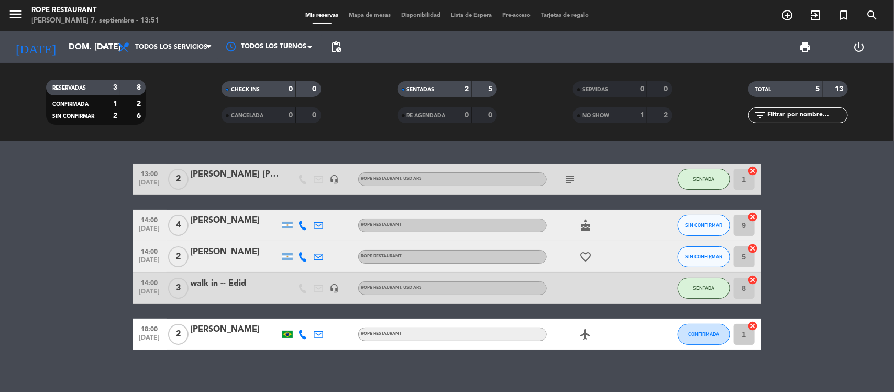
drag, startPoint x: 31, startPoint y: 132, endPoint x: 0, endPoint y: 207, distance: 81.2
click at [32, 133] on div "RESERVADAS 3 8 CONFIRMADA 1 2 SIN CONFIRMAR 2 6 CHECK INS 0 0 CANCELADA 0 0 SEN…" at bounding box center [447, 102] width 894 height 79
click at [42, 261] on bookings-row "13:00 [DATE] 2 [PERSON_NAME] [PERSON_NAME] headset_mic ROPE RESTAURANT , USD AR…" at bounding box center [447, 256] width 894 height 186
click at [701, 222] on span "SIN CONFIRMAR" at bounding box center [703, 225] width 37 height 6
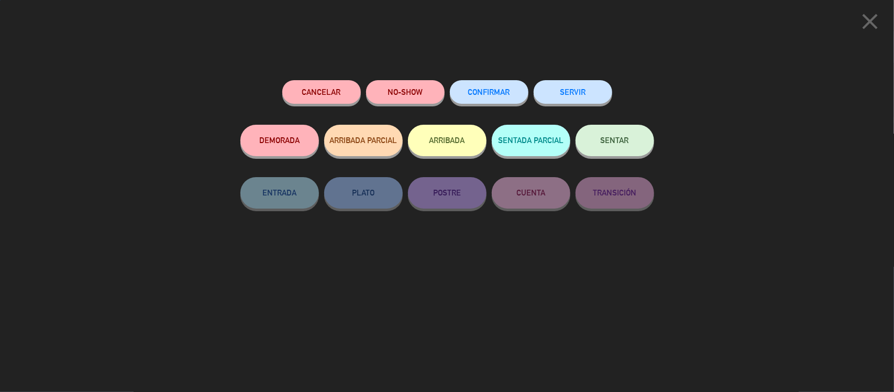
click at [619, 136] on button "SENTAR" at bounding box center [615, 140] width 79 height 31
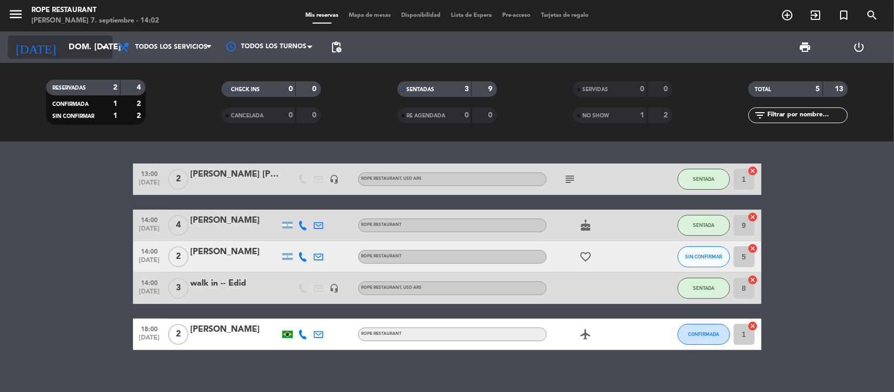
click at [63, 39] on input "dom. [DATE]" at bounding box center [118, 47] width 111 height 20
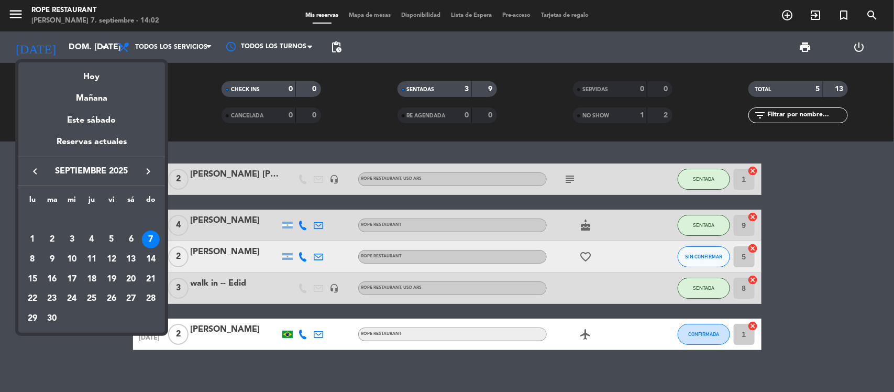
click at [72, 103] on div "Mañana" at bounding box center [91, 94] width 147 height 21
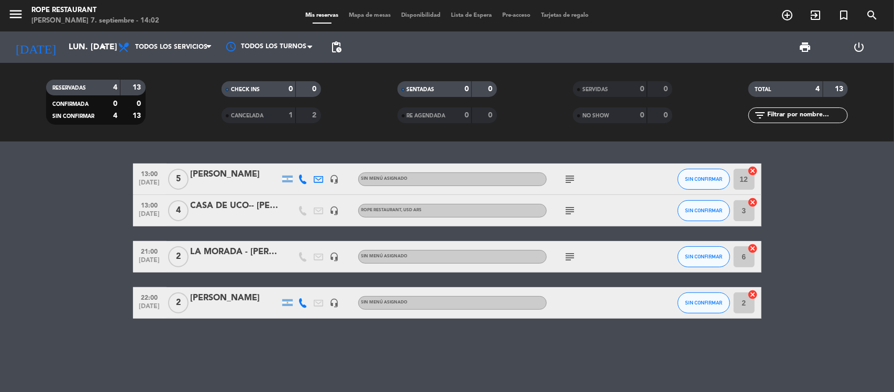
click at [575, 179] on icon "subject" at bounding box center [570, 179] width 13 height 13
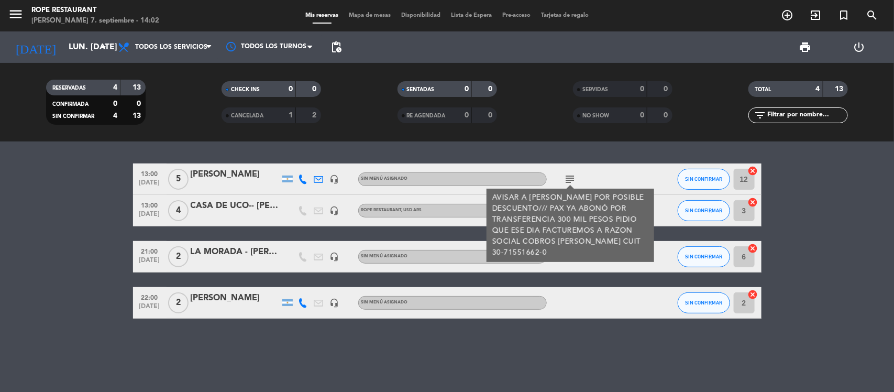
click at [616, 150] on div "13:00 [DATE] 5 [PERSON_NAME] headset_mic Sin menú asignado subject AVISAR A DAN…" at bounding box center [447, 266] width 894 height 250
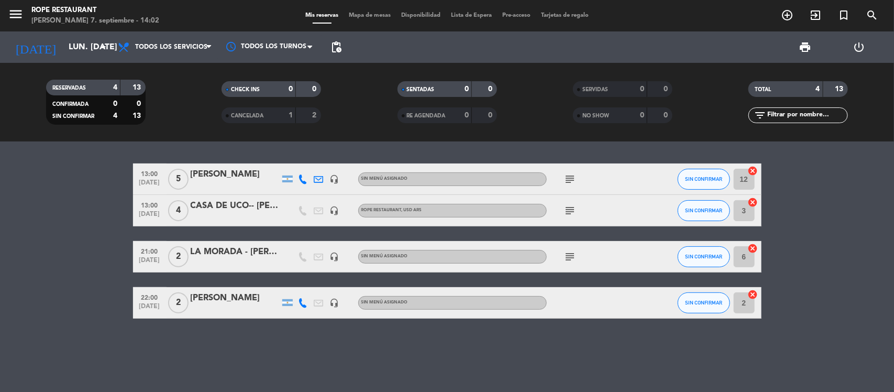
click at [579, 211] on div "subject" at bounding box center [594, 210] width 94 height 31
click at [569, 211] on icon "subject" at bounding box center [570, 210] width 13 height 13
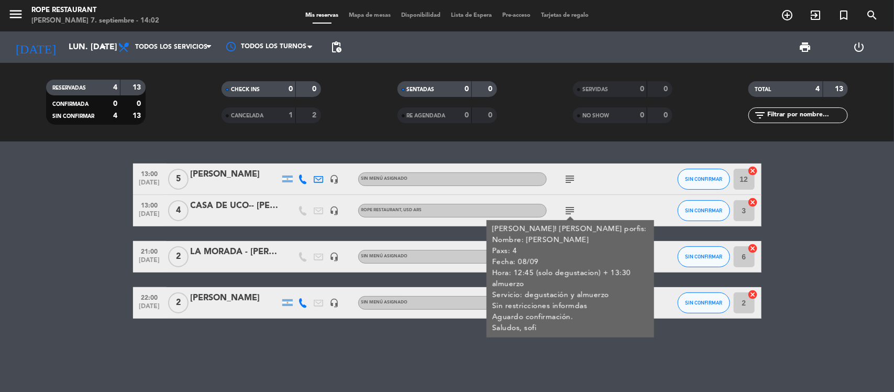
drag, startPoint x: 531, startPoint y: 346, endPoint x: 525, endPoint y: 347, distance: 5.8
click at [530, 346] on div "13:00 [DATE] 5 [PERSON_NAME] headset_mic Sin menú asignado subject SIN CONFIRMA…" at bounding box center [447, 266] width 894 height 250
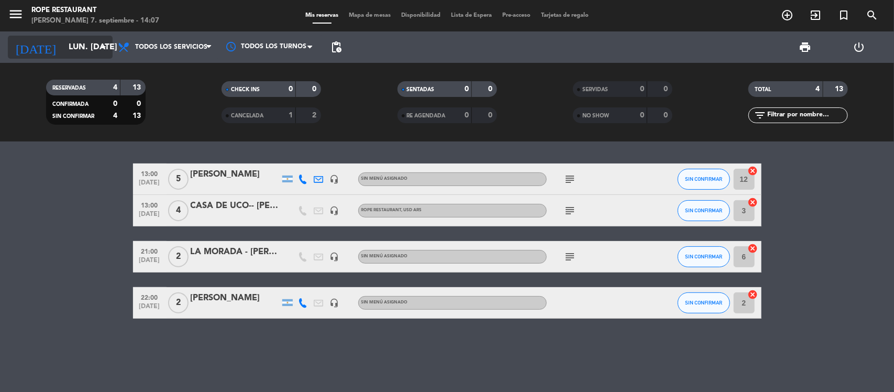
click at [86, 40] on input "lun. [DATE]" at bounding box center [118, 47] width 111 height 20
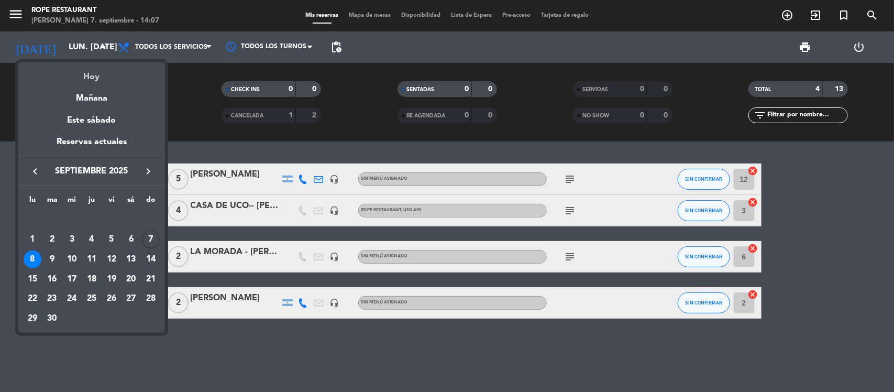
click at [96, 74] on div "Hoy" at bounding box center [91, 72] width 147 height 21
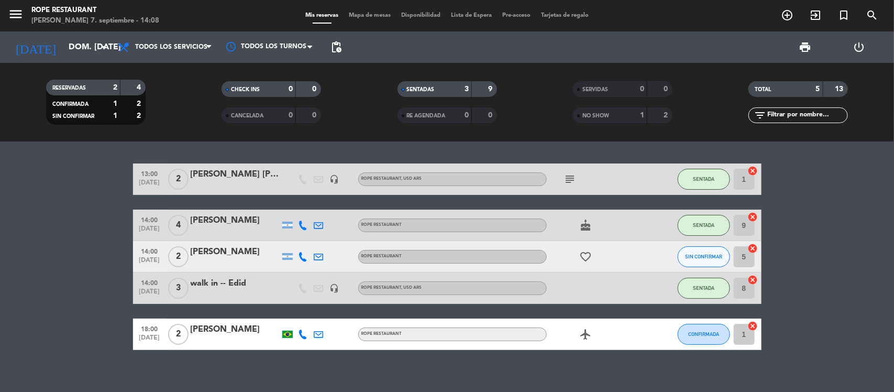
click at [710, 241] on div "SIN CONFIRMAR" at bounding box center [704, 256] width 52 height 31
click at [710, 252] on button "SIN CONFIRMAR" at bounding box center [704, 256] width 52 height 21
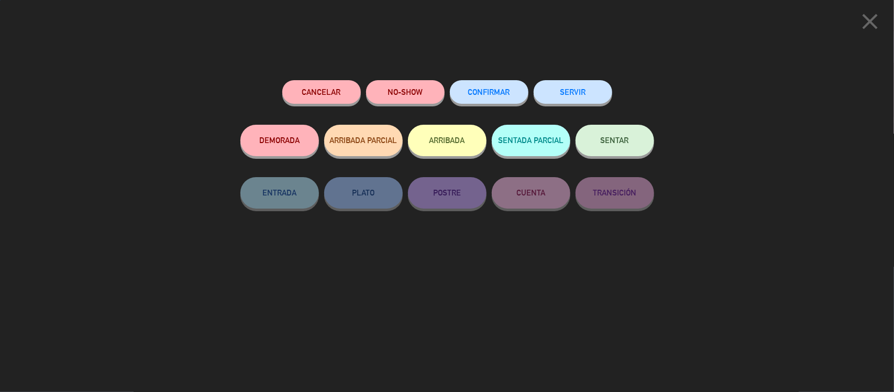
click at [556, 130] on button "SENTADA PARCIAL" at bounding box center [531, 140] width 79 height 31
click at [598, 134] on button "SENTAR" at bounding box center [615, 140] width 79 height 31
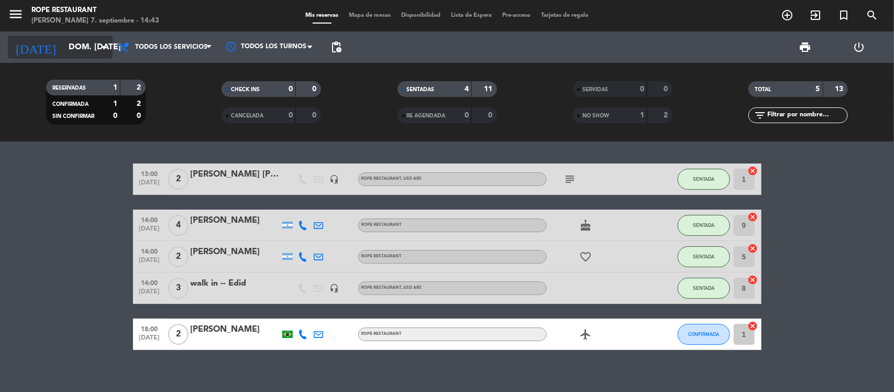
click at [80, 41] on input "dom. [DATE]" at bounding box center [118, 47] width 111 height 20
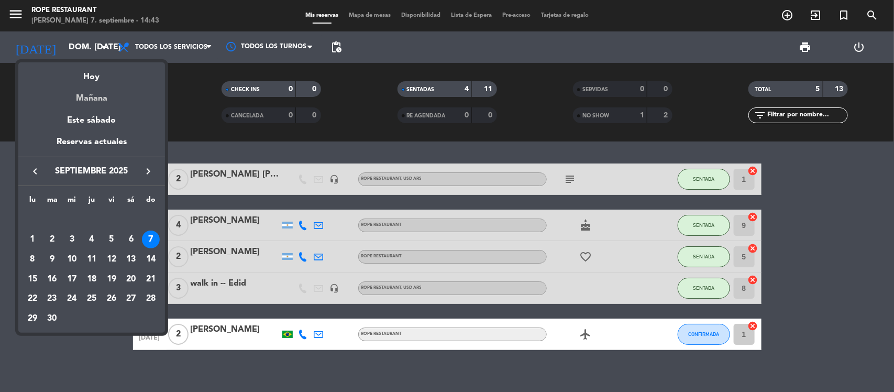
click at [87, 101] on div "Mañana" at bounding box center [91, 94] width 147 height 21
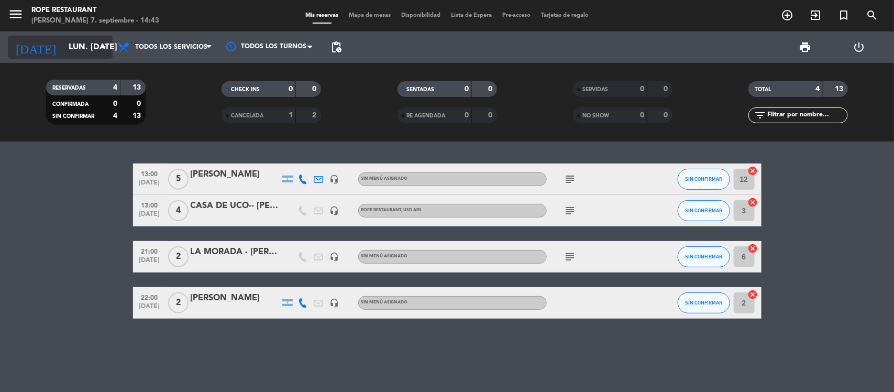
click at [90, 43] on input "lun. [DATE]" at bounding box center [118, 47] width 111 height 20
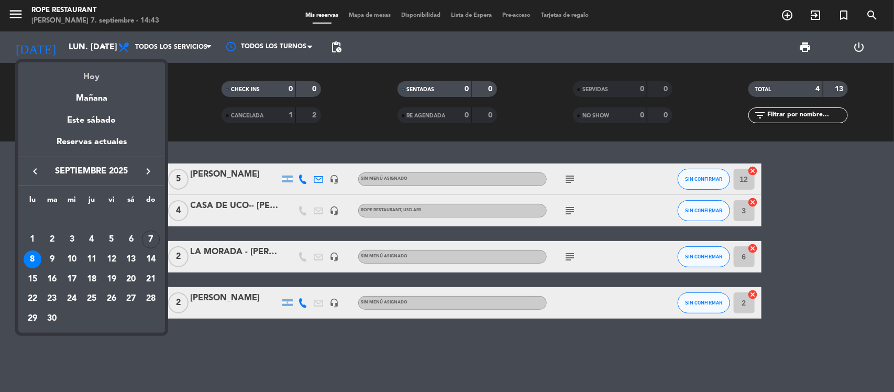
click at [106, 78] on div "Hoy" at bounding box center [91, 72] width 147 height 21
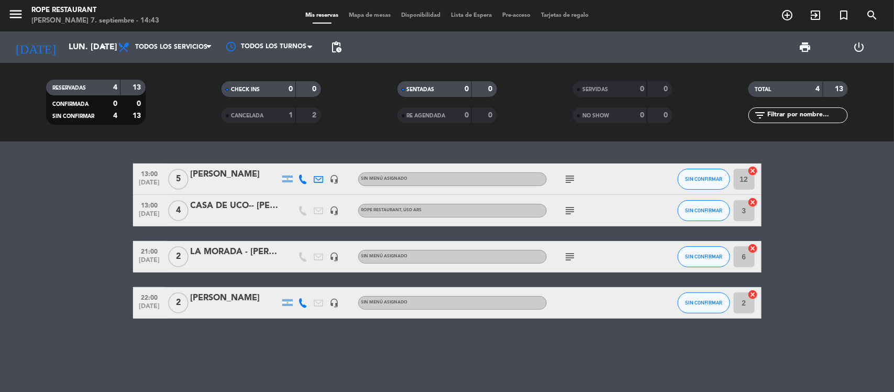
type input "dom. [DATE]"
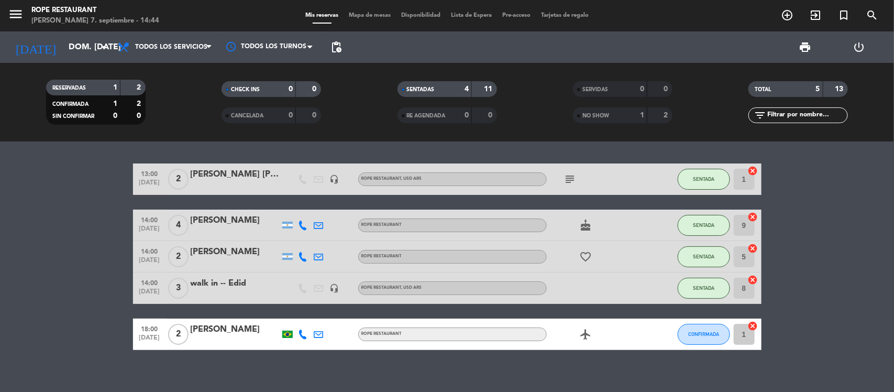
click at [423, 94] on div "SENTADAS" at bounding box center [424, 89] width 48 height 12
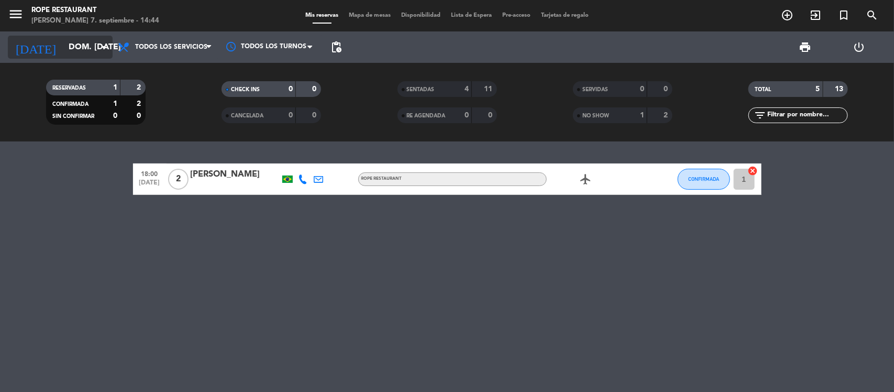
click at [105, 55] on input "dom. [DATE]" at bounding box center [118, 47] width 111 height 20
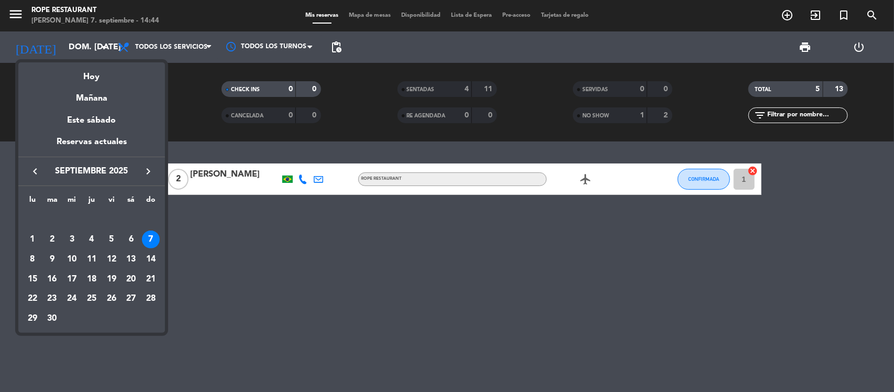
click at [126, 79] on div "Hoy" at bounding box center [91, 72] width 147 height 21
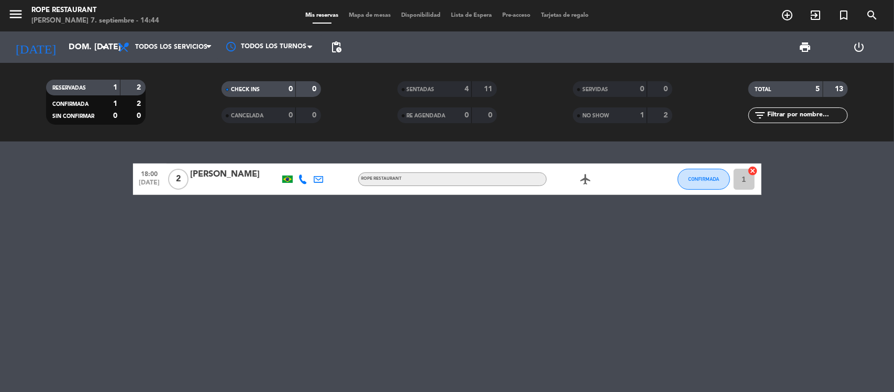
click at [420, 89] on span "SENTADAS" at bounding box center [421, 89] width 28 height 5
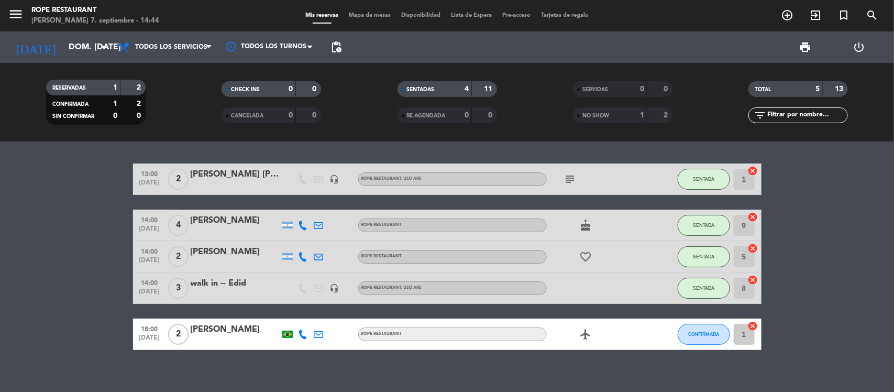
click at [431, 84] on div "SENTADAS" at bounding box center [424, 89] width 48 height 12
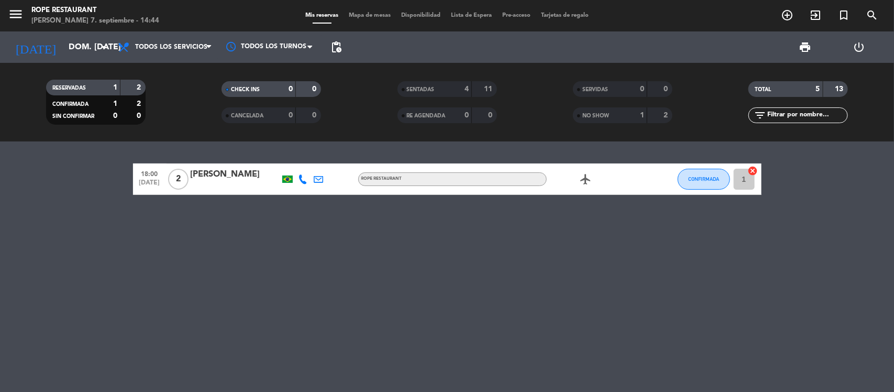
click at [431, 84] on div "SENTADAS" at bounding box center [424, 89] width 48 height 12
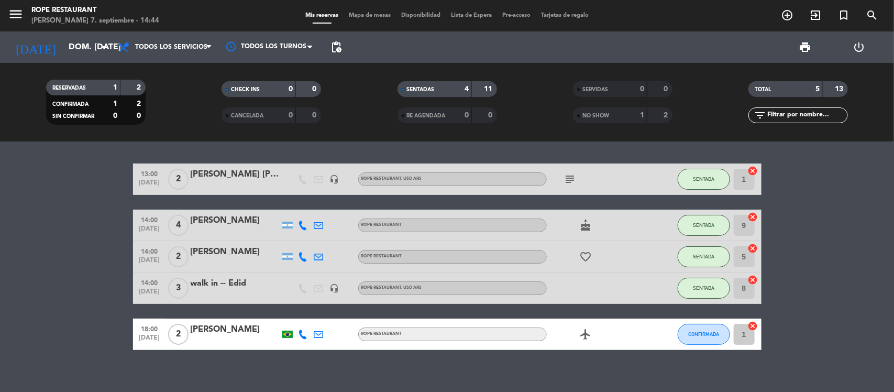
click at [600, 116] on span "NO SHOW" at bounding box center [595, 115] width 27 height 5
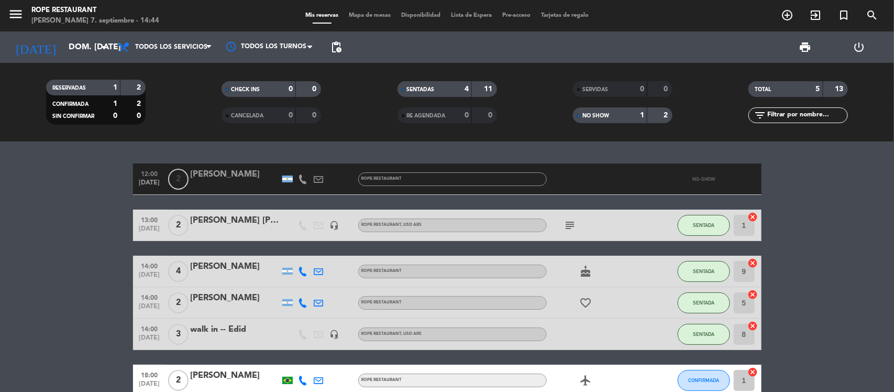
click at [600, 116] on span "NO SHOW" at bounding box center [595, 115] width 27 height 5
